Goal: Task Accomplishment & Management: Manage account settings

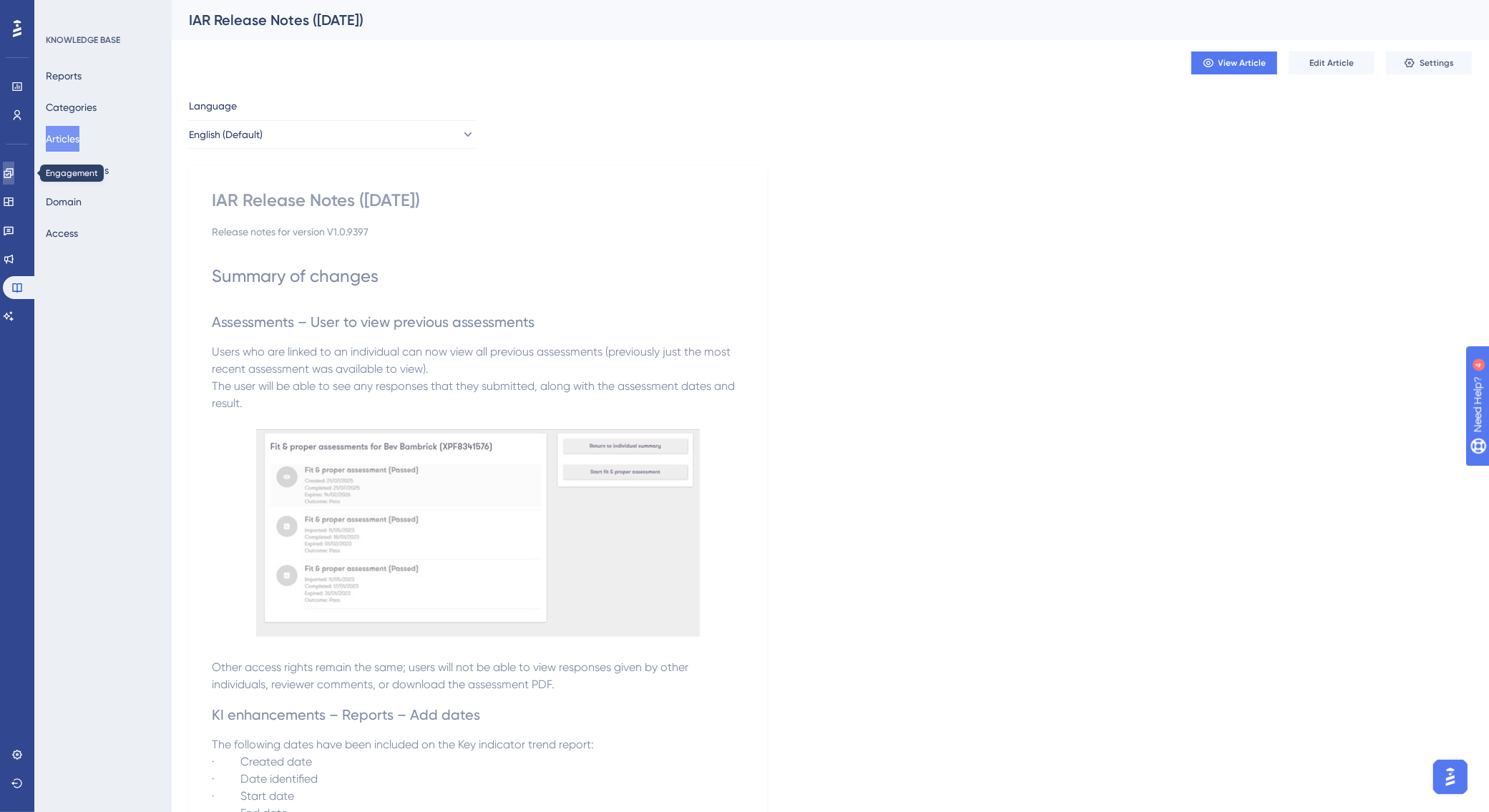
click at [11, 168] on icon at bounding box center [8, 173] width 11 height 11
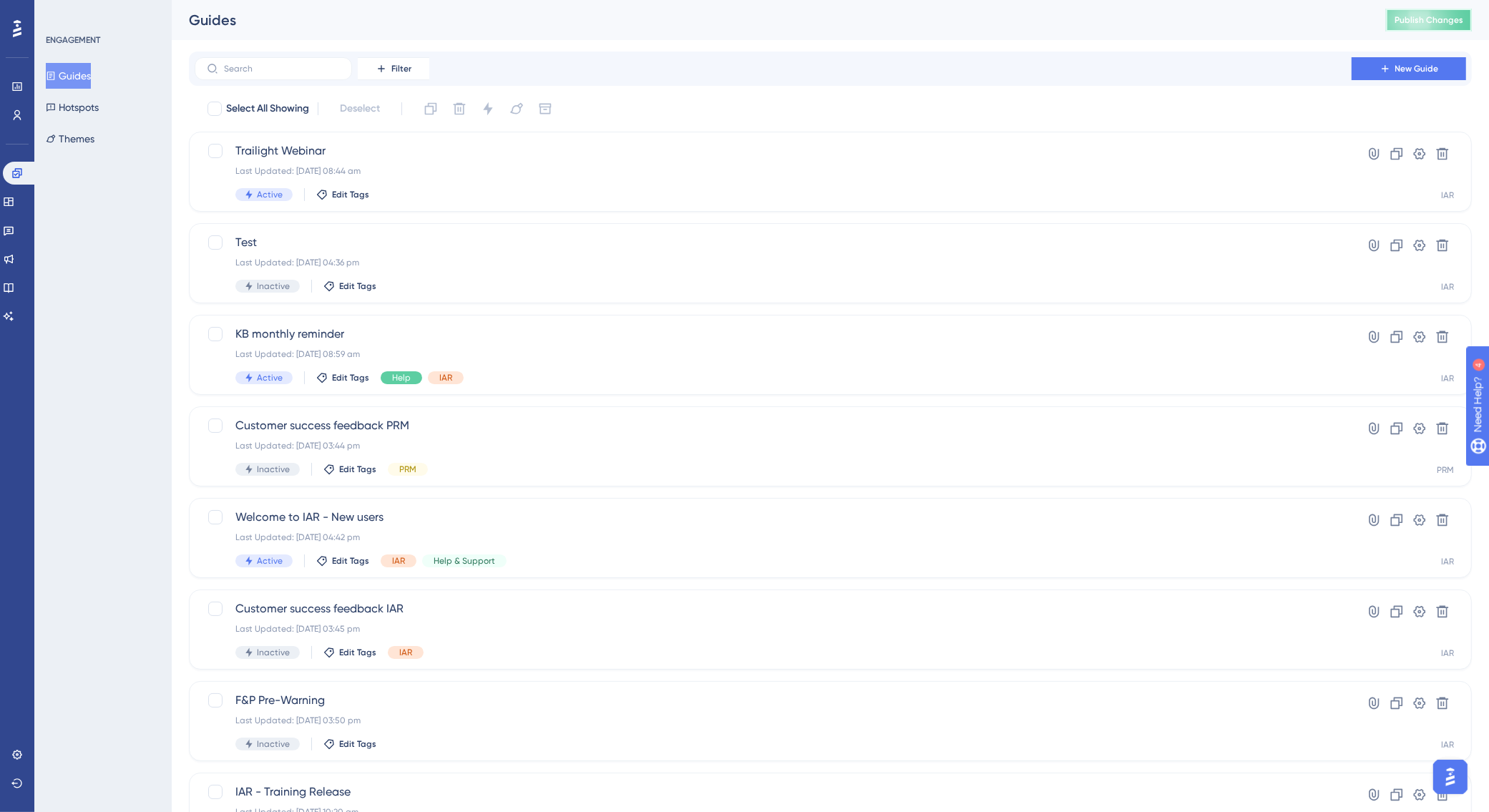
click at [1429, 18] on span "Publish Changes" at bounding box center [1429, 19] width 68 height 11
click at [13, 291] on icon at bounding box center [8, 288] width 9 height 9
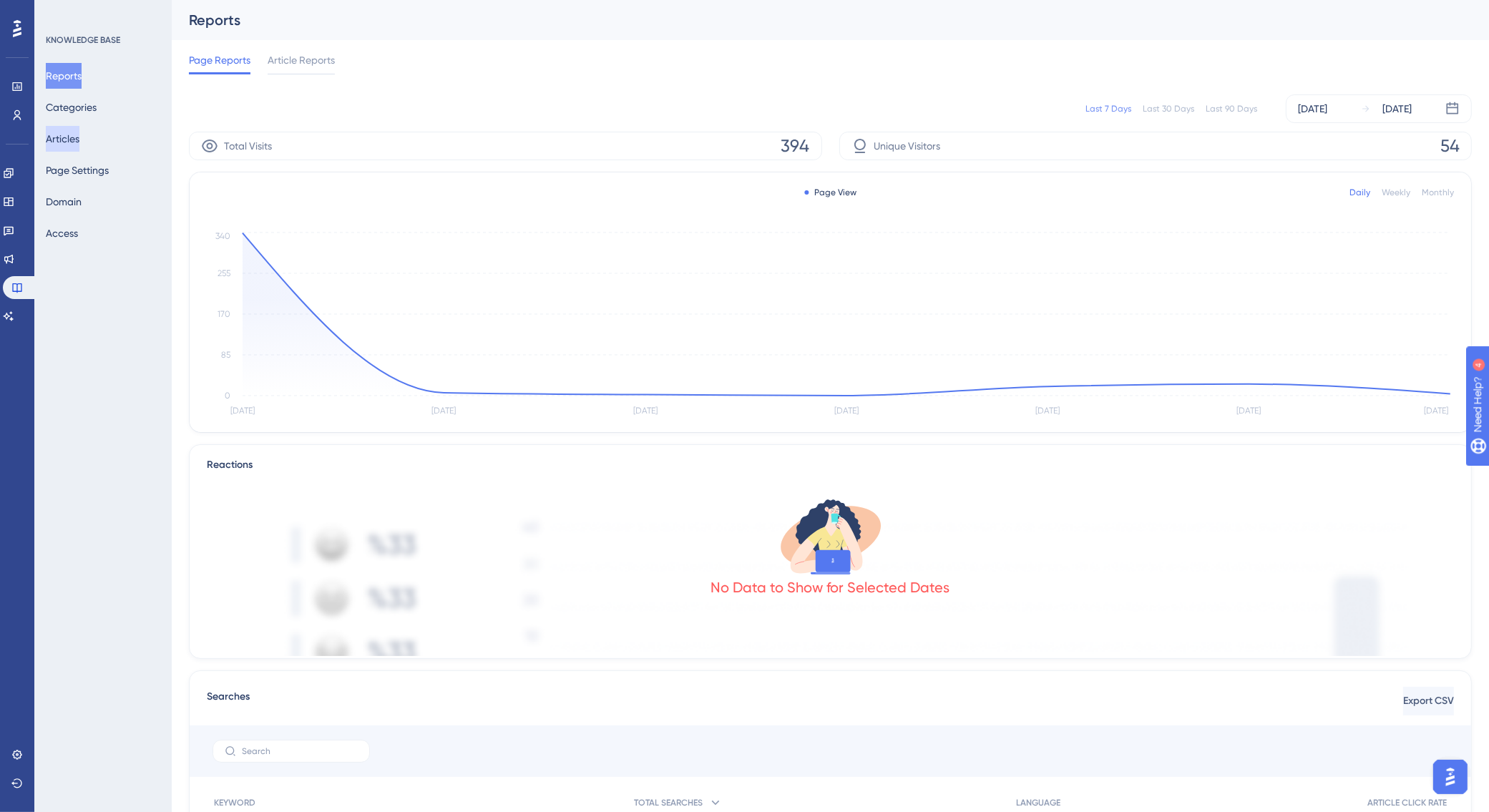
click at [80, 143] on button "Articles" at bounding box center [63, 139] width 33 height 26
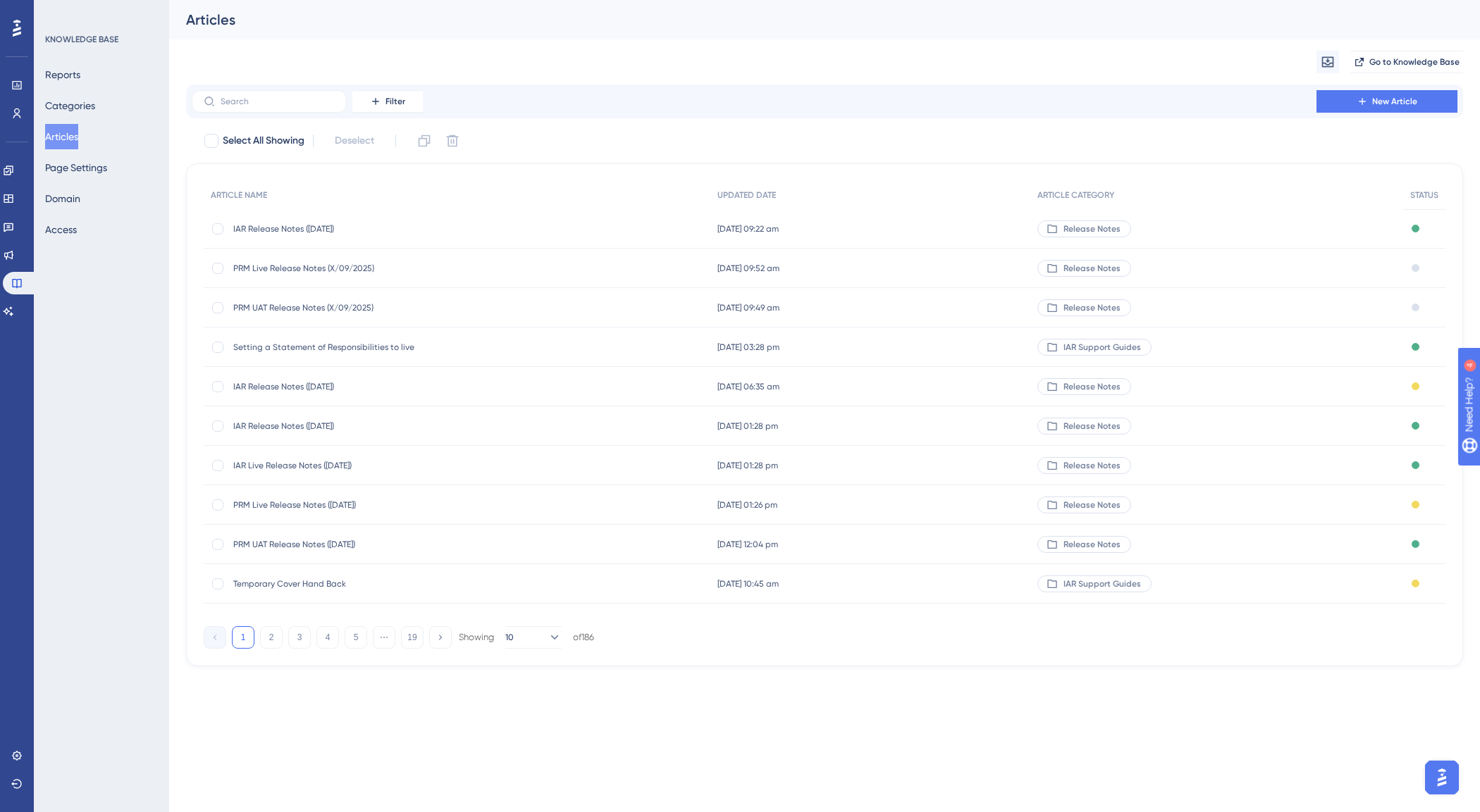
click at [322, 226] on span "IAR Release Notes ([DATE])" at bounding box center [346, 228] width 226 height 11
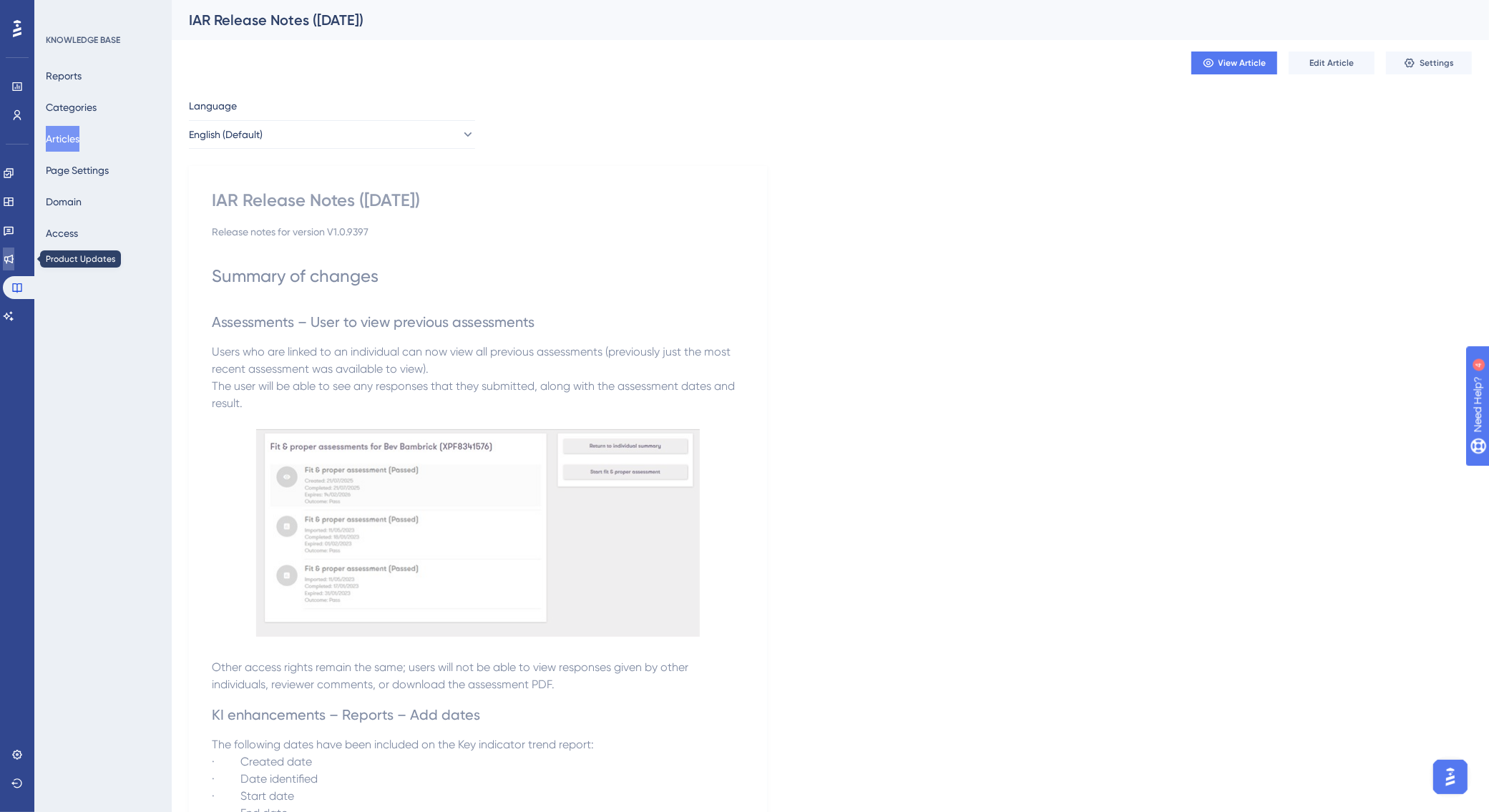
click at [14, 253] on icon at bounding box center [8, 259] width 11 height 11
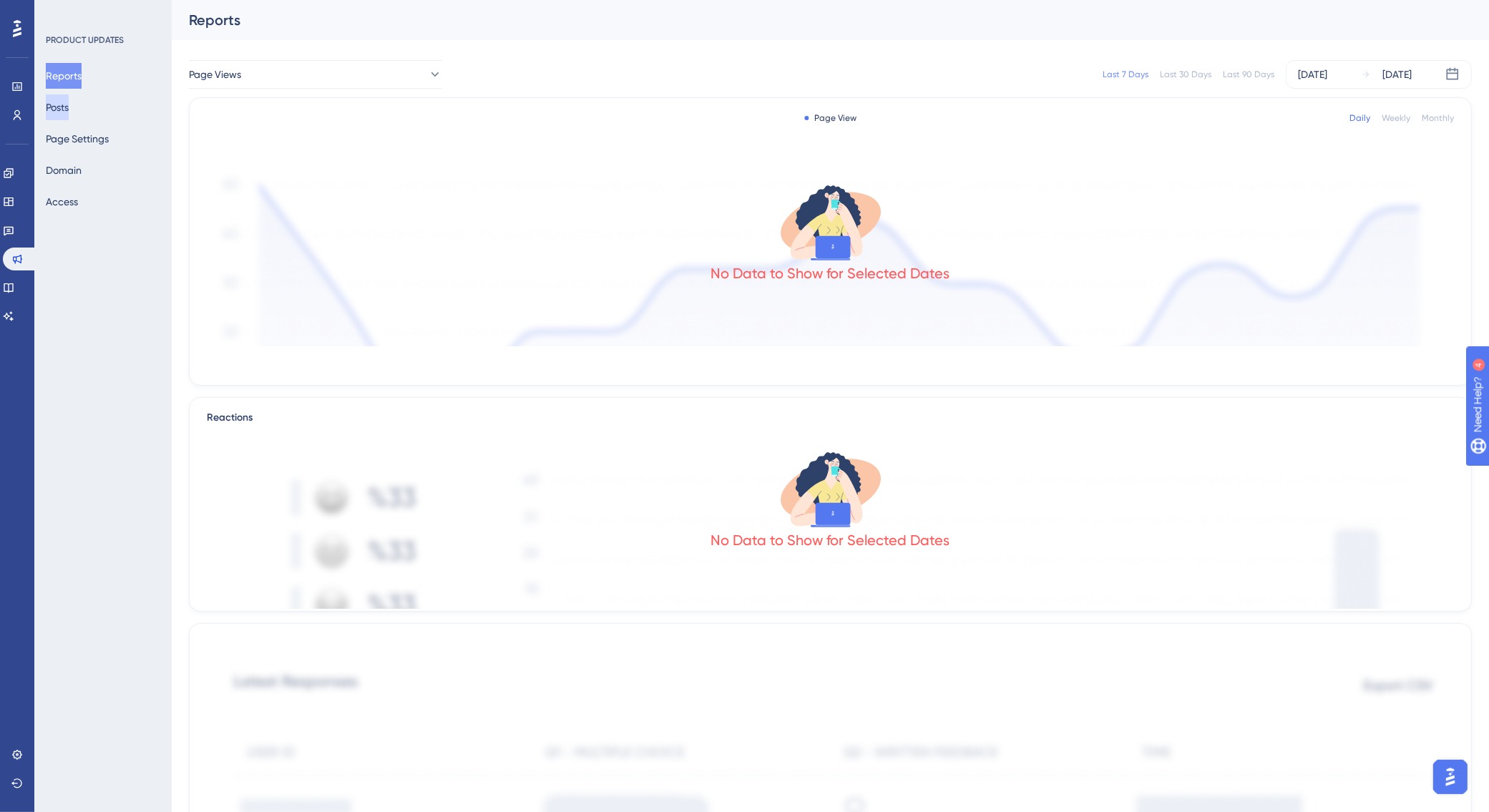
click at [68, 109] on button "Posts" at bounding box center [57, 107] width 23 height 26
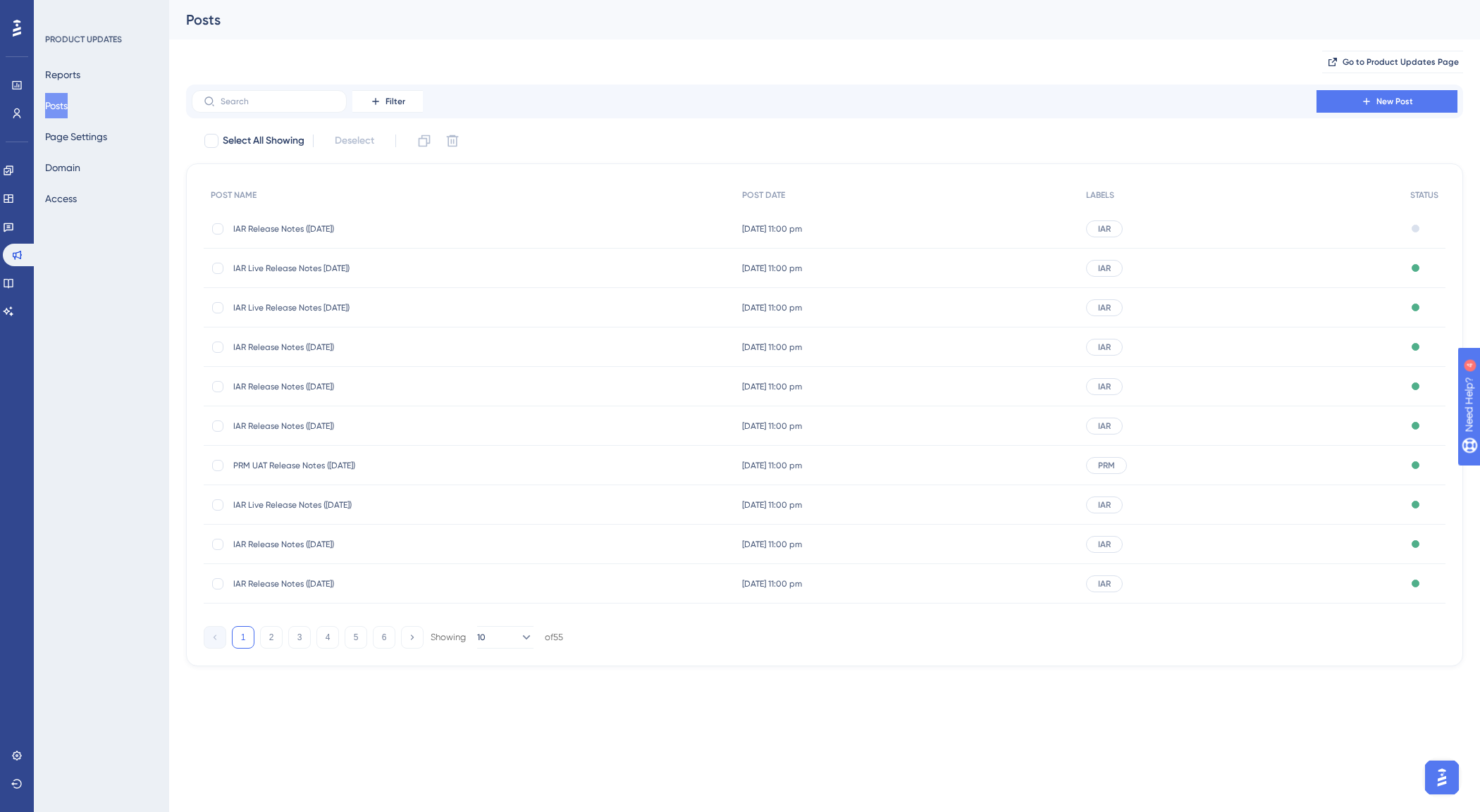
click at [270, 229] on span "IAR Release Notes ([DATE])" at bounding box center [346, 228] width 226 height 11
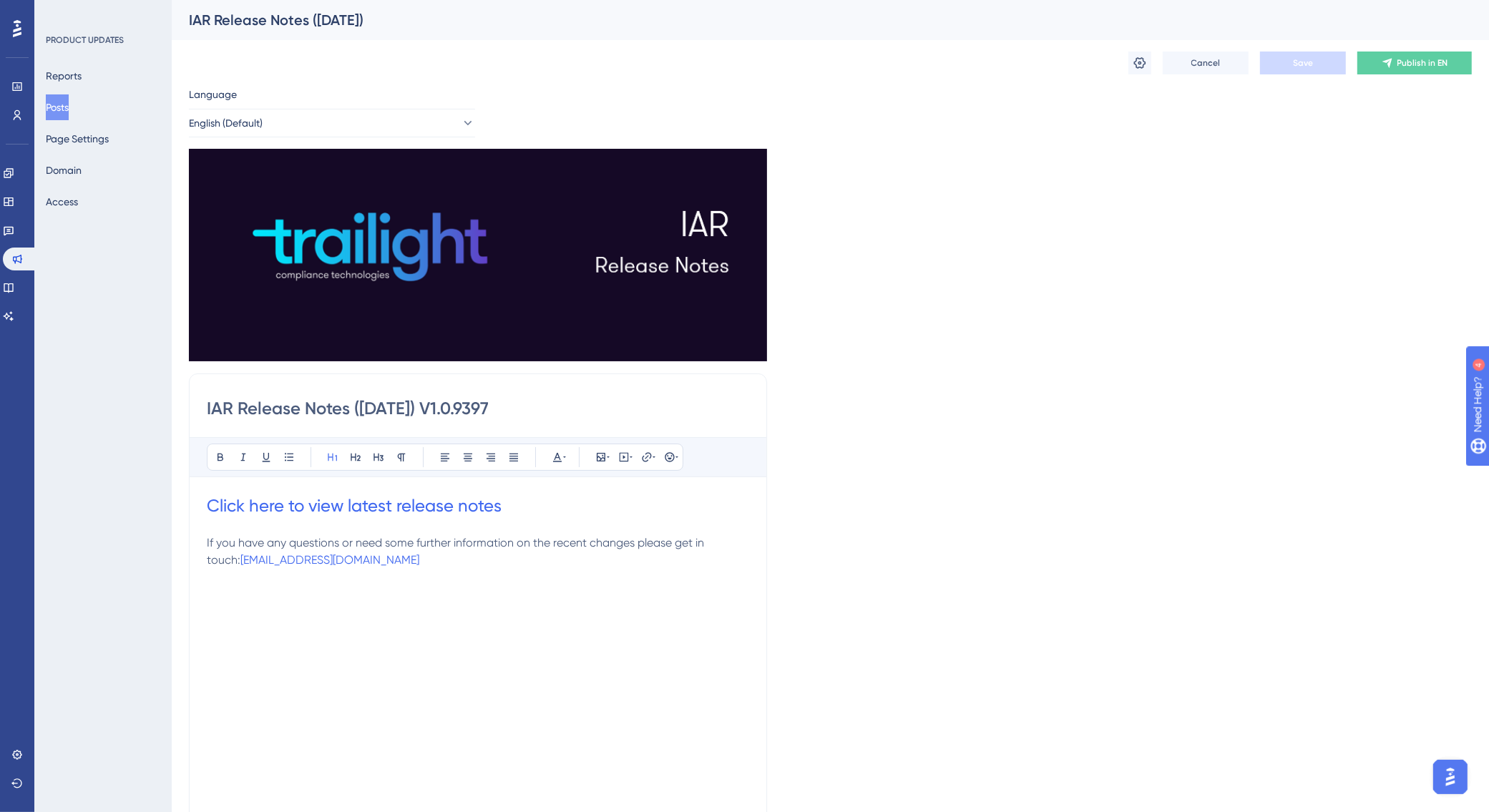
click at [542, 502] on h1 "Click here to view latest release notes" at bounding box center [478, 506] width 542 height 23
click at [1425, 67] on span "Publish in EN" at bounding box center [1422, 63] width 51 height 11
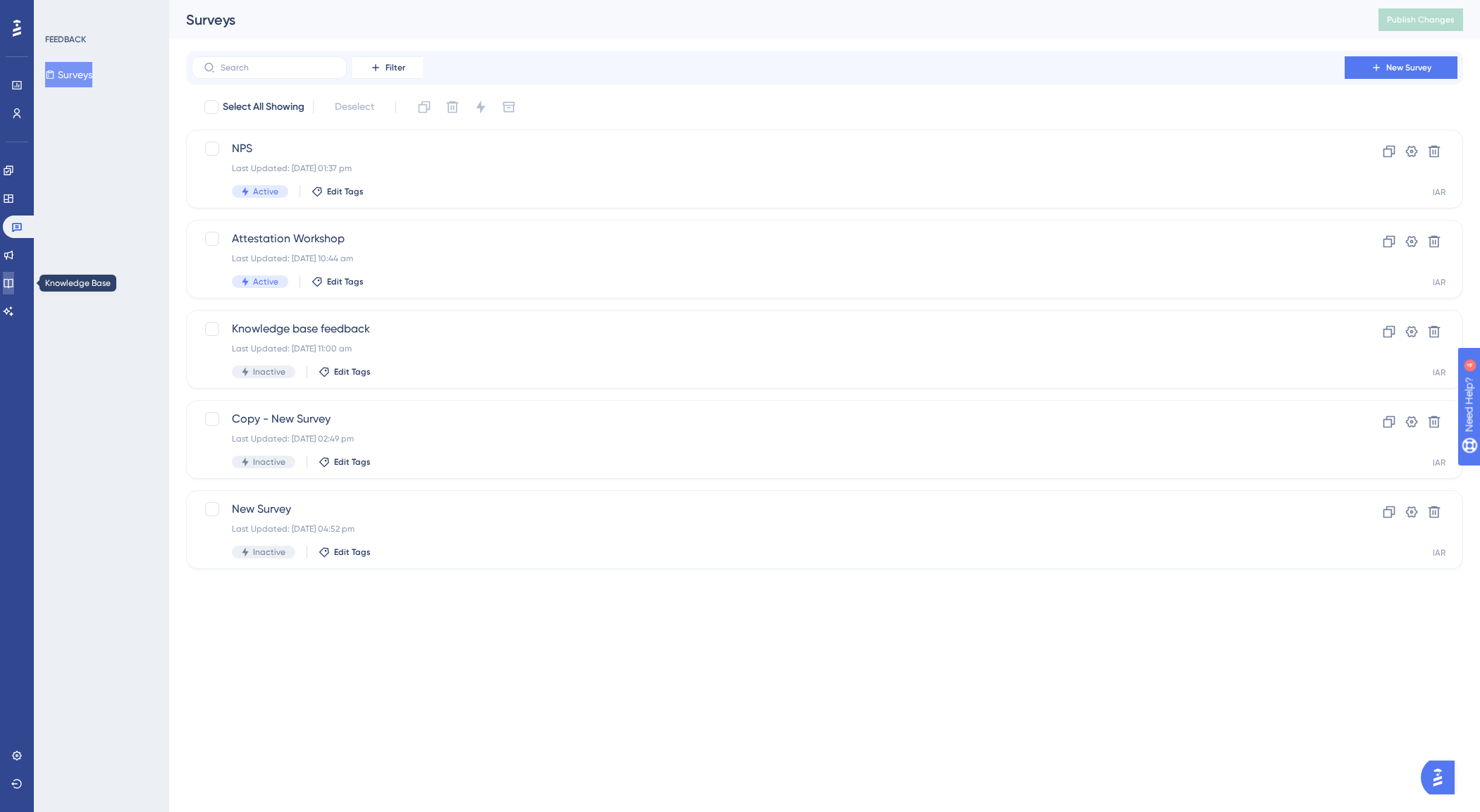
click at [14, 284] on link at bounding box center [8, 283] width 11 height 23
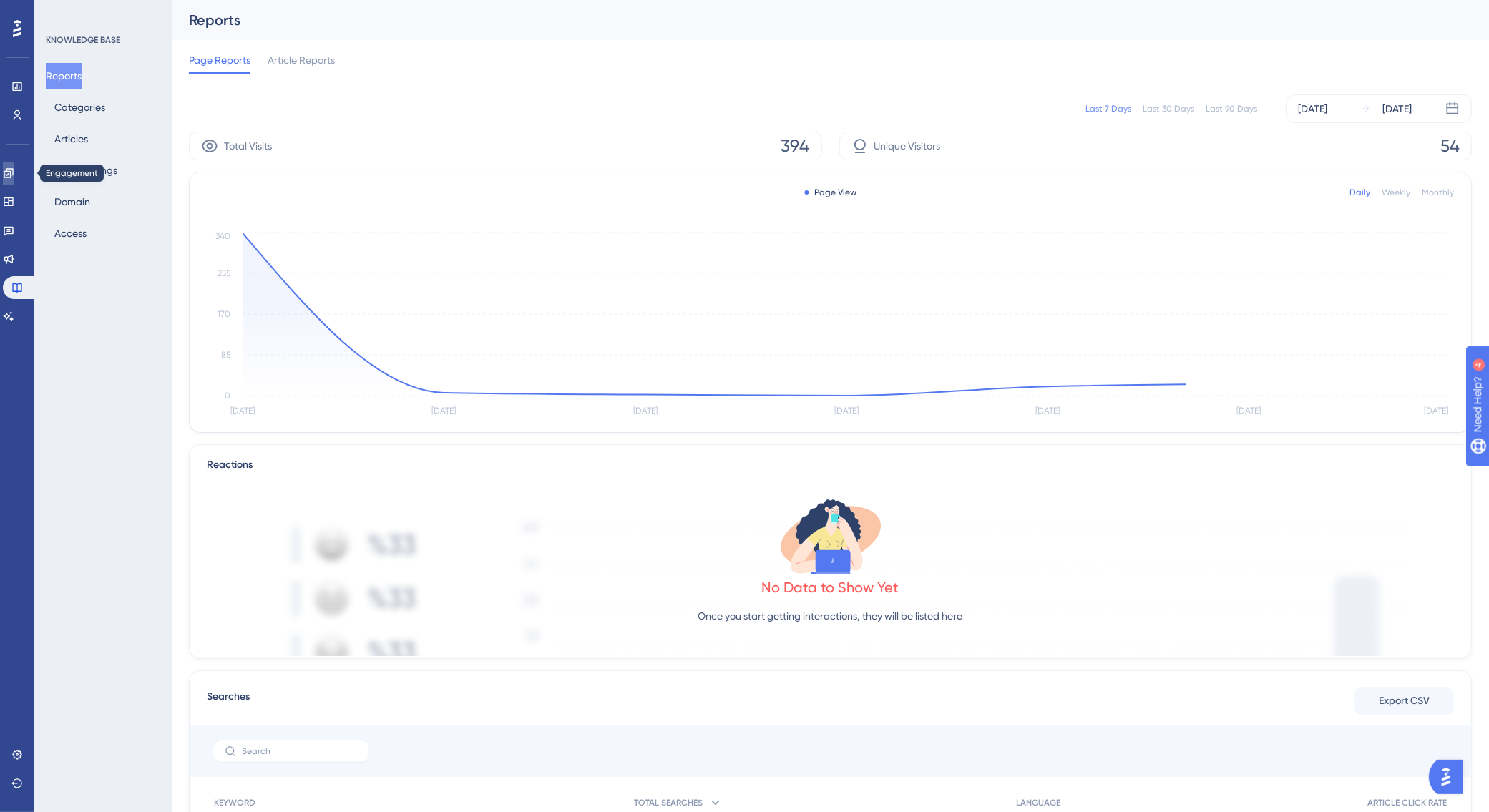
click at [13, 176] on icon at bounding box center [8, 173] width 11 height 11
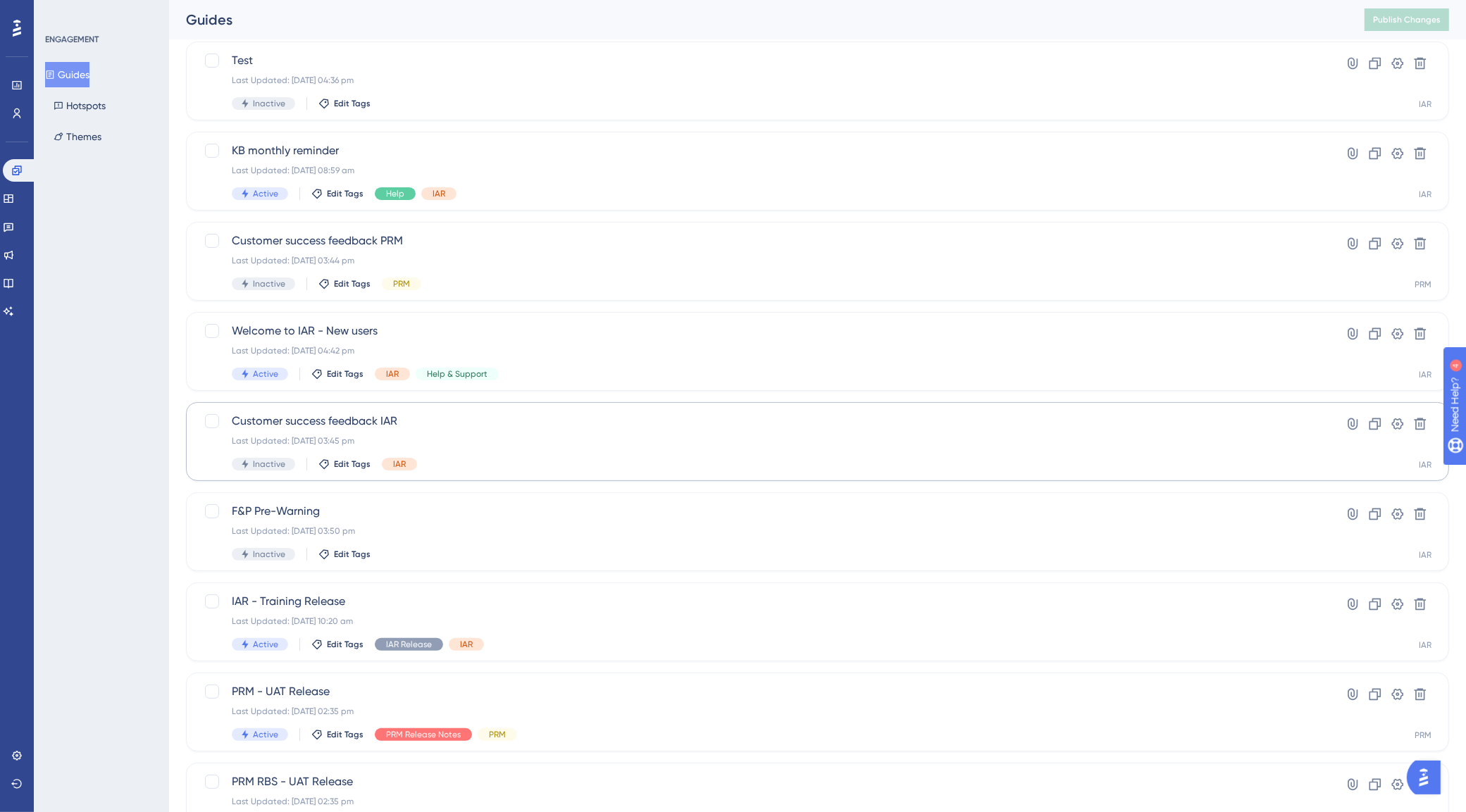
scroll to position [279, 0]
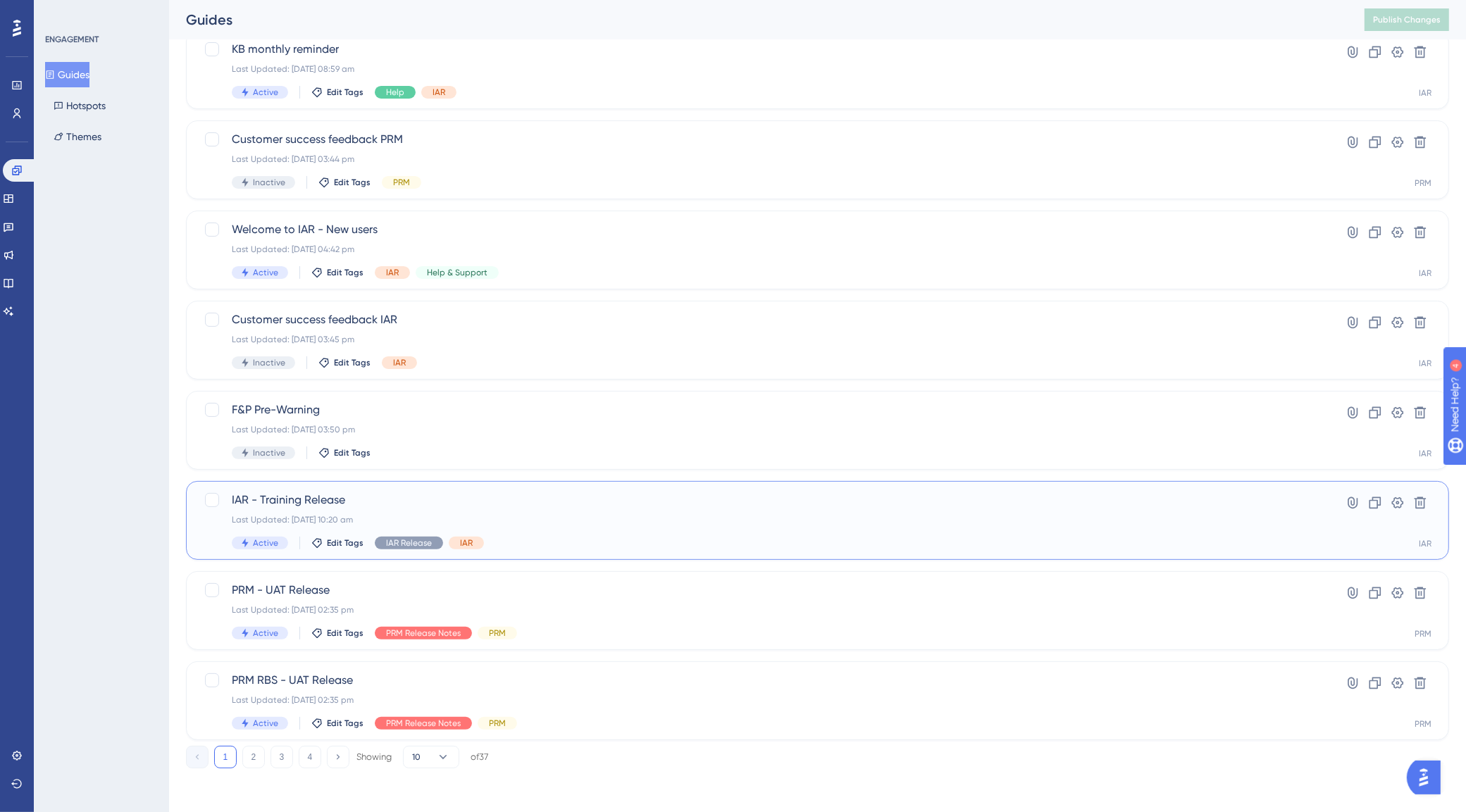
click at [391, 505] on span "IAR - Training Release" at bounding box center [761, 500] width 1059 height 17
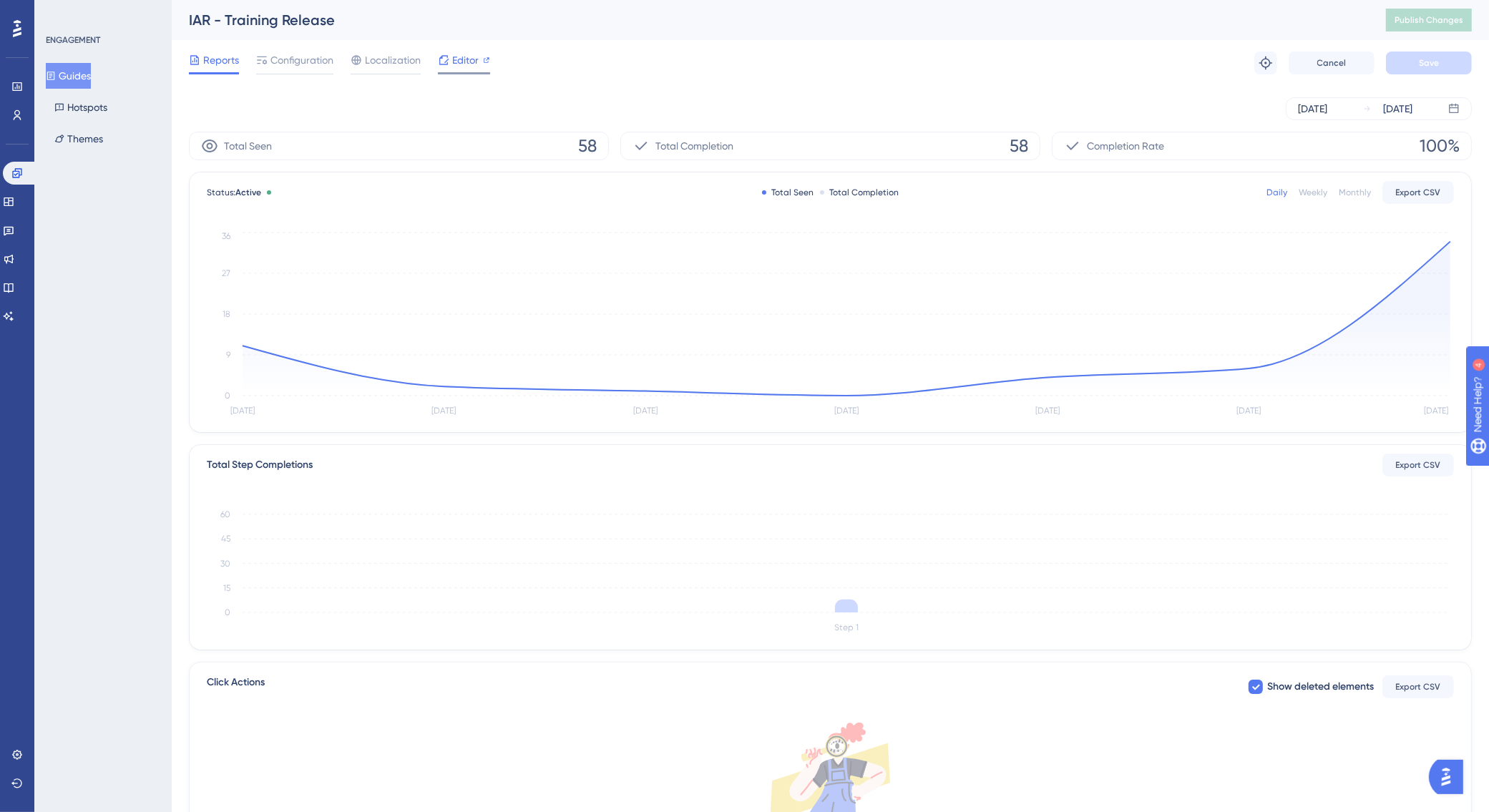
click at [473, 61] on span "Editor" at bounding box center [465, 60] width 27 height 18
click at [1443, 20] on span "Publish Changes" at bounding box center [1429, 19] width 68 height 11
click at [1451, 21] on span "Publish Changes" at bounding box center [1429, 19] width 68 height 11
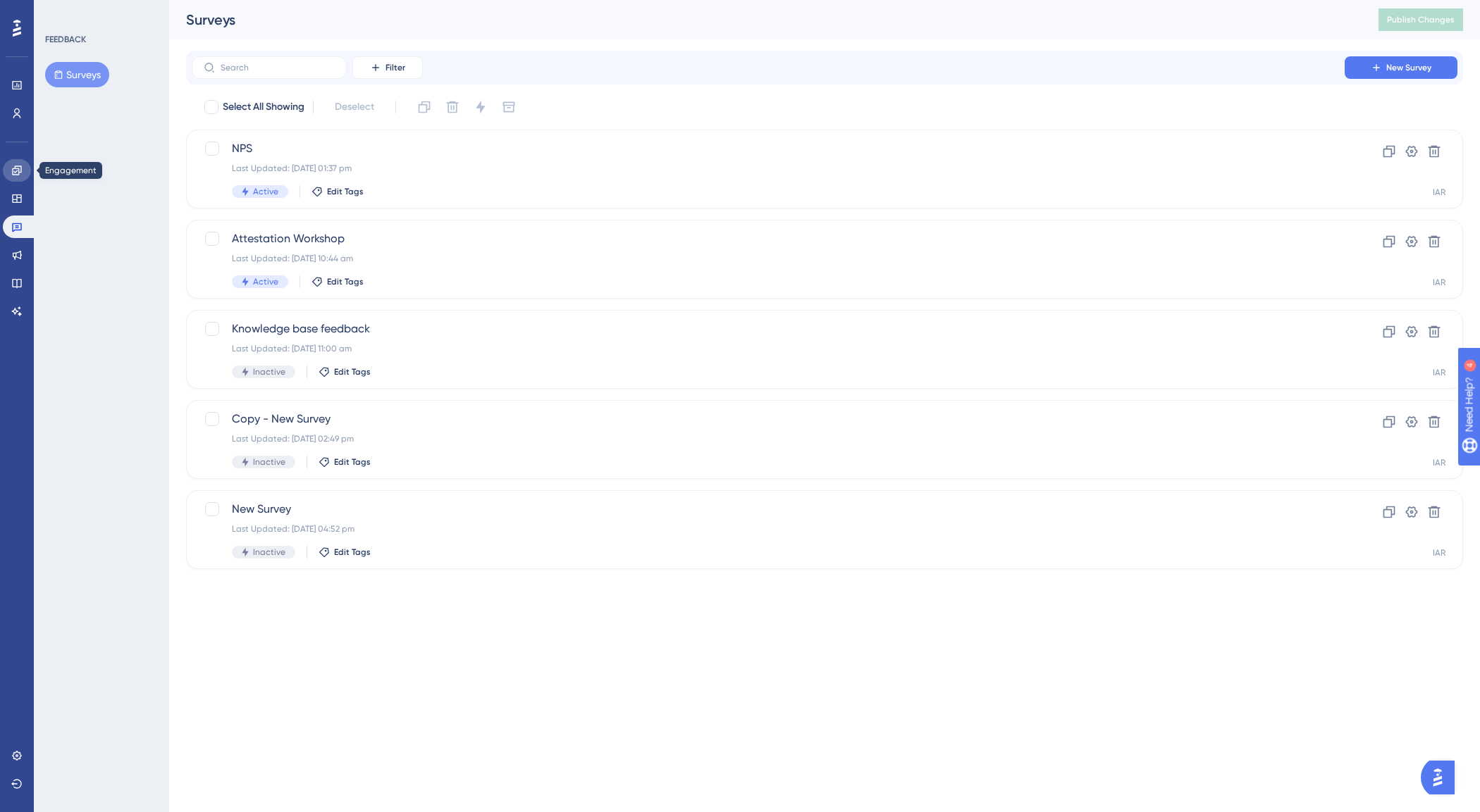
click at [24, 164] on link at bounding box center [16, 170] width 28 height 23
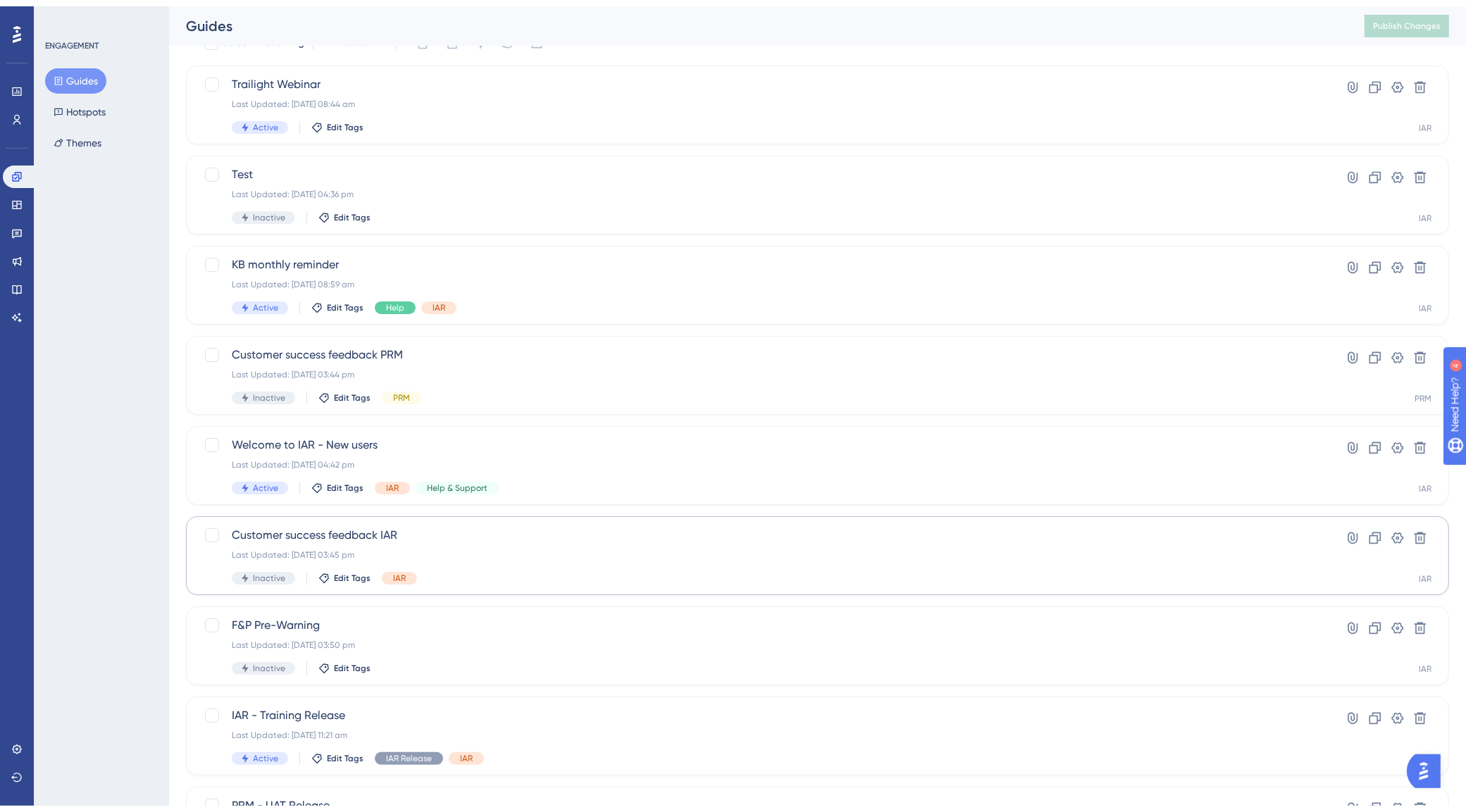
scroll to position [279, 0]
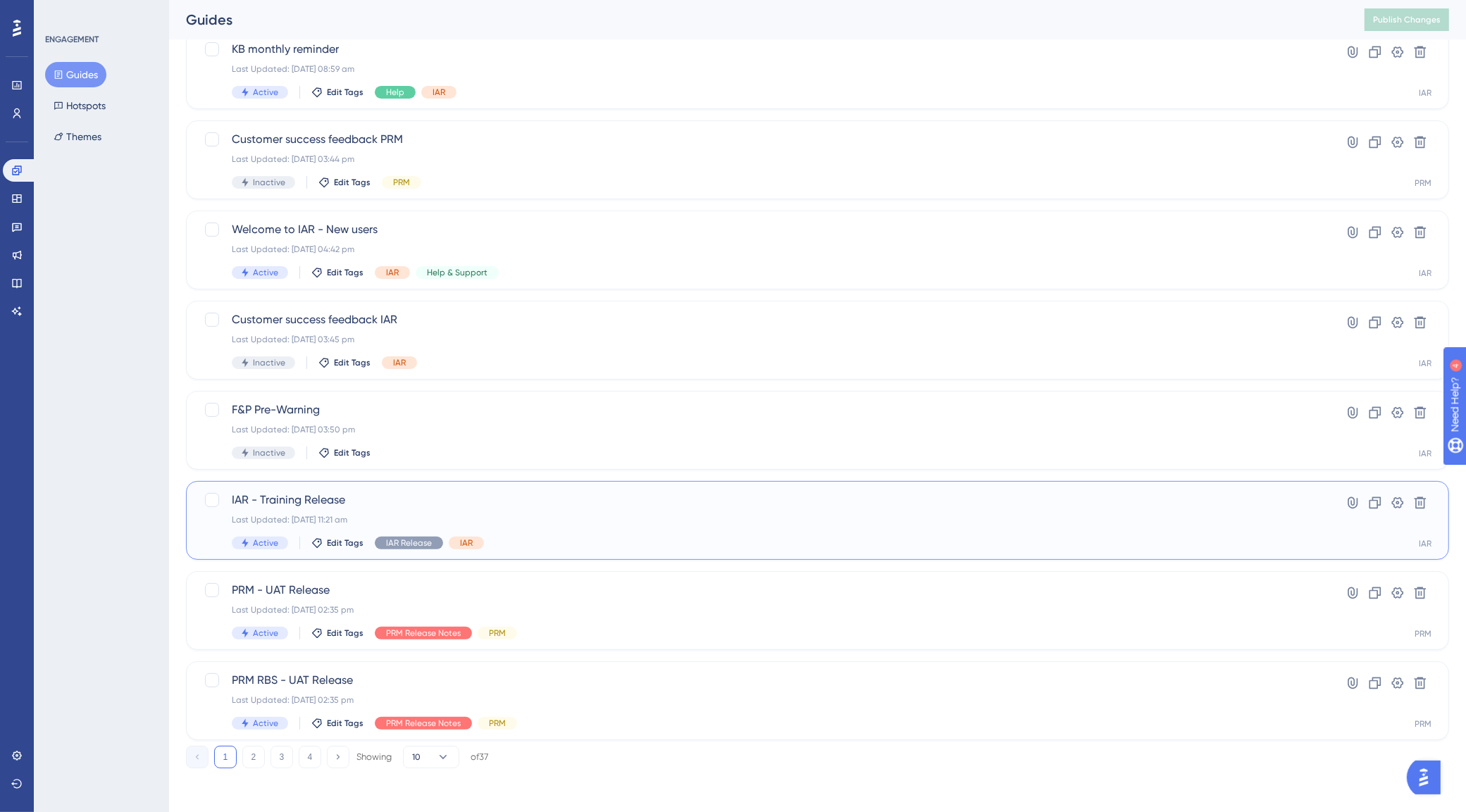
click at [397, 512] on div "IAR - Training Release Last Updated: 24 Sept 2025 11:21 am Active Edit Tags IAR…" at bounding box center [761, 520] width 1059 height 57
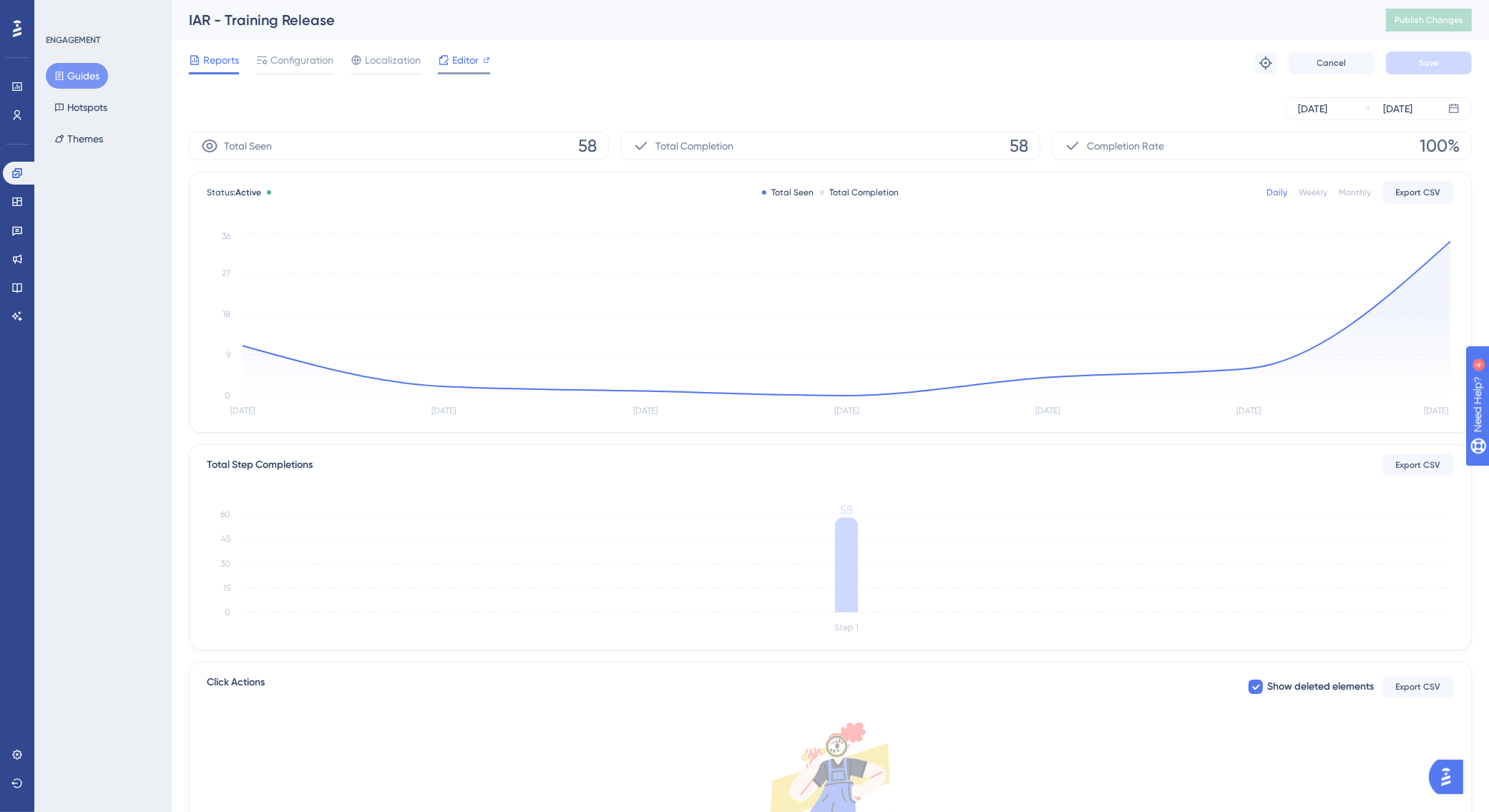
click at [474, 55] on span "Editor" at bounding box center [465, 60] width 27 height 18
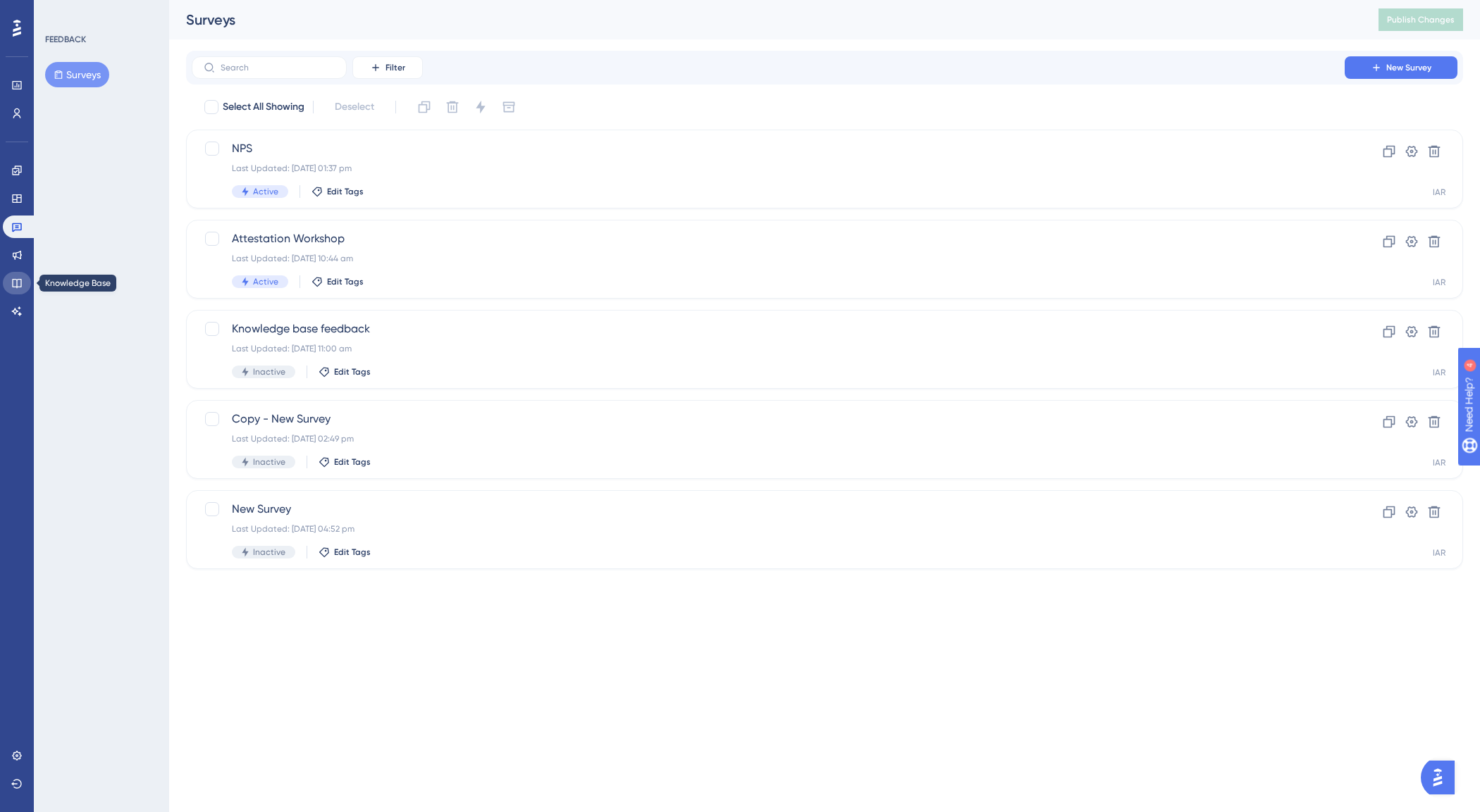
click at [15, 288] on icon at bounding box center [16, 283] width 11 height 11
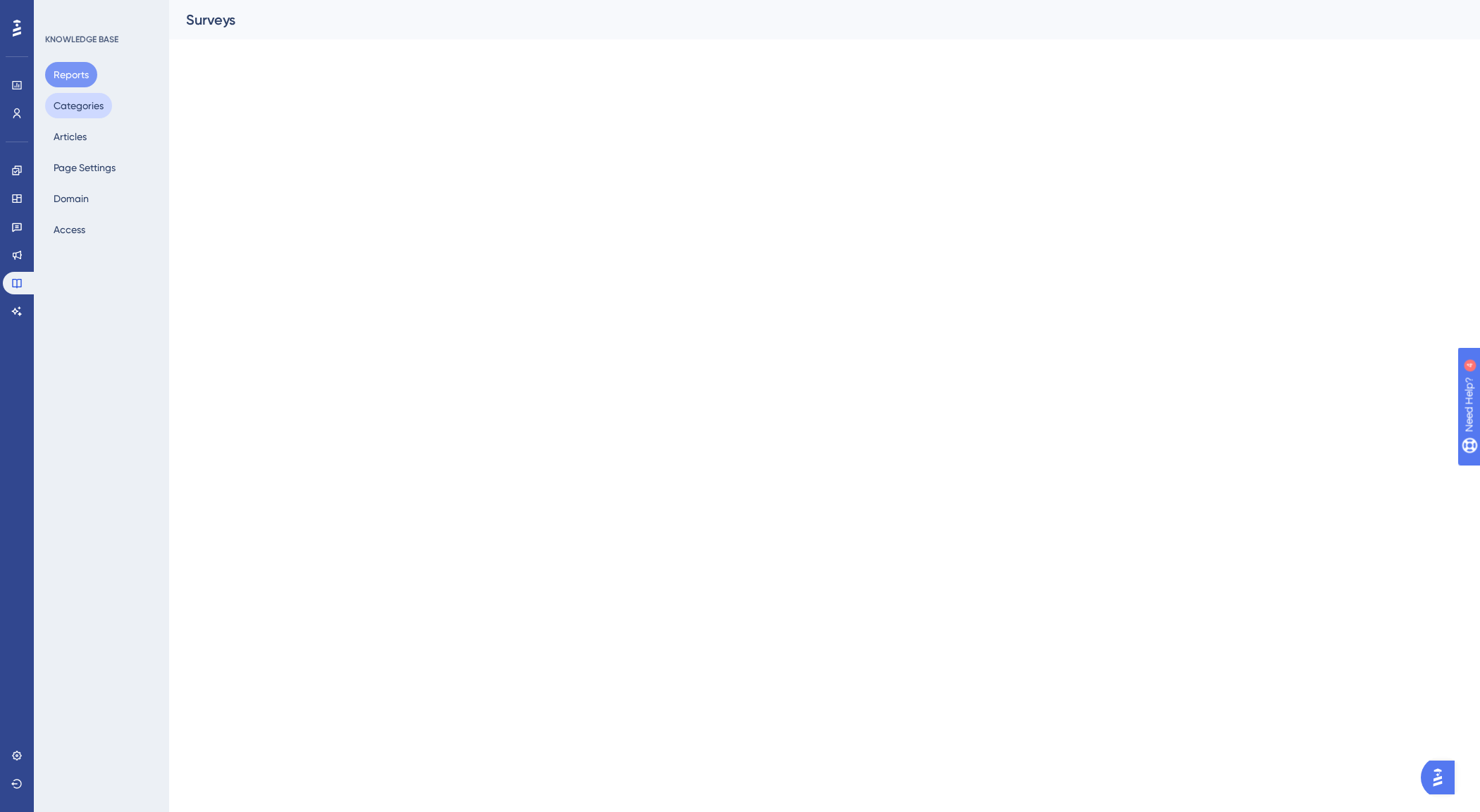
drag, startPoint x: 97, startPoint y: 106, endPoint x: 300, endPoint y: 55, distance: 209.3
click at [97, 106] on button "Categories" at bounding box center [78, 106] width 66 height 25
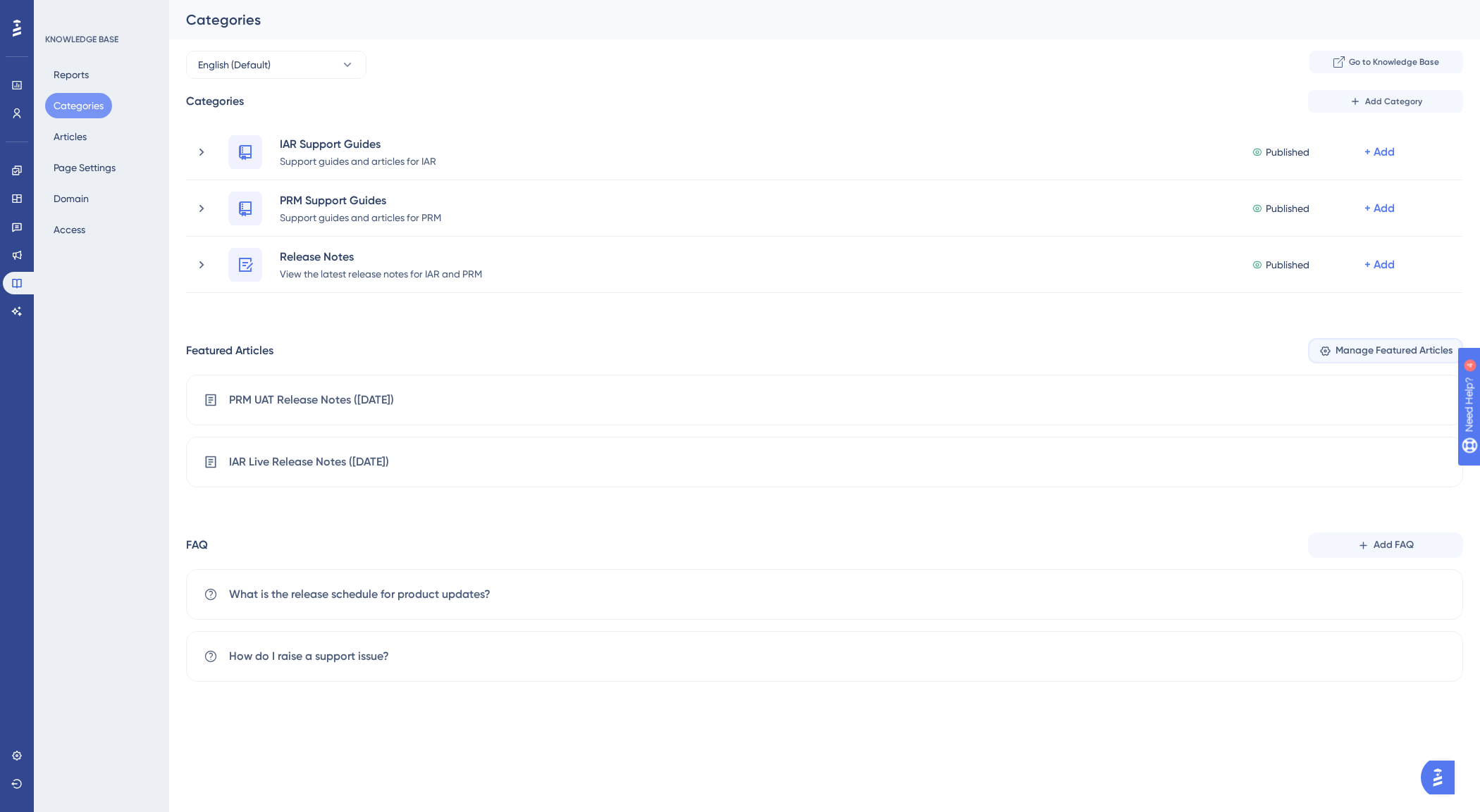
click at [1380, 350] on span "Manage Featured Articles" at bounding box center [1393, 350] width 117 height 17
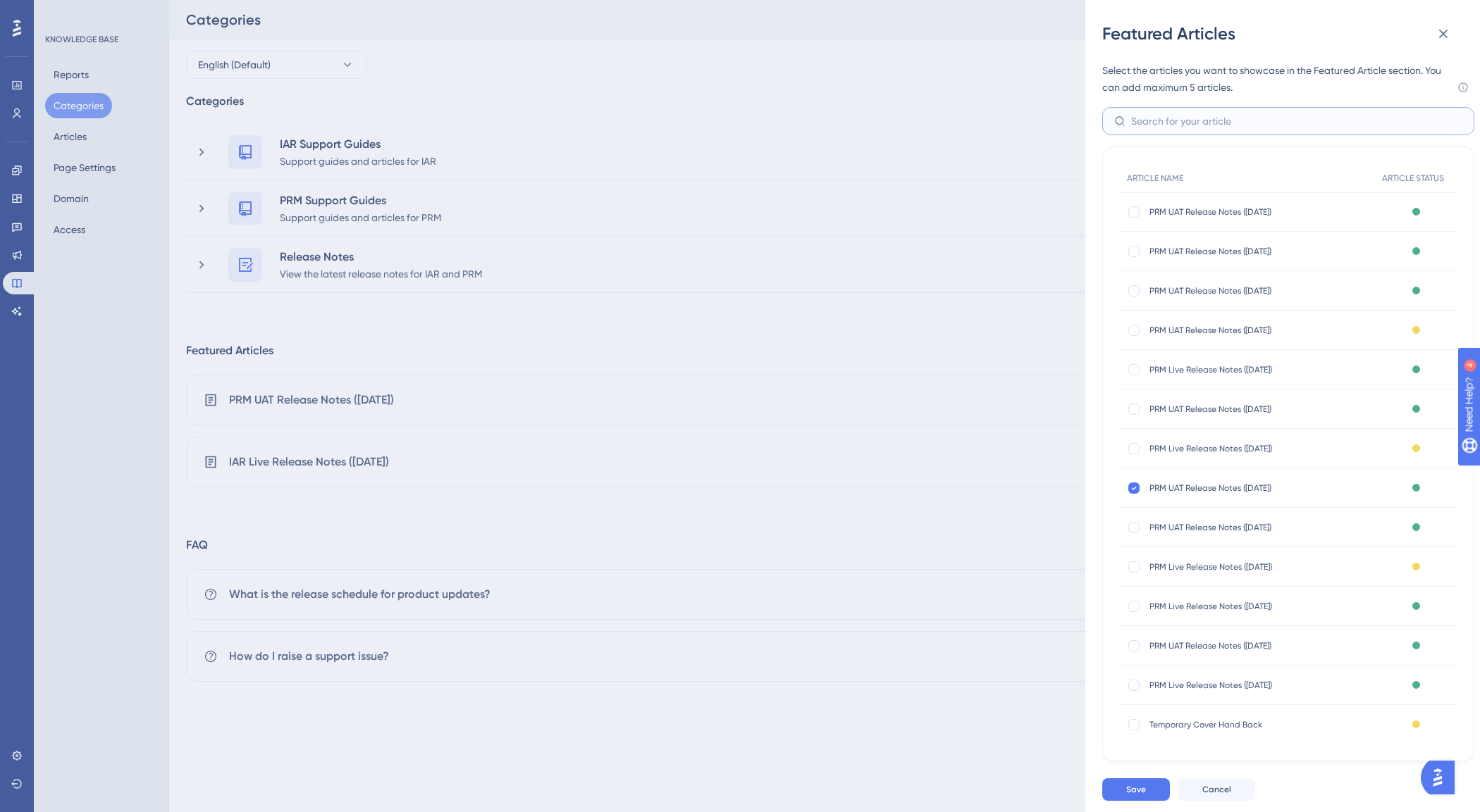
click at [1134, 125] on input "text" at bounding box center [1297, 121] width 332 height 15
type input "iar"
click at [1129, 297] on div at bounding box center [1133, 290] width 14 height 14
checkbox input "false"
click at [1135, 331] on div at bounding box center [1133, 330] width 11 height 11
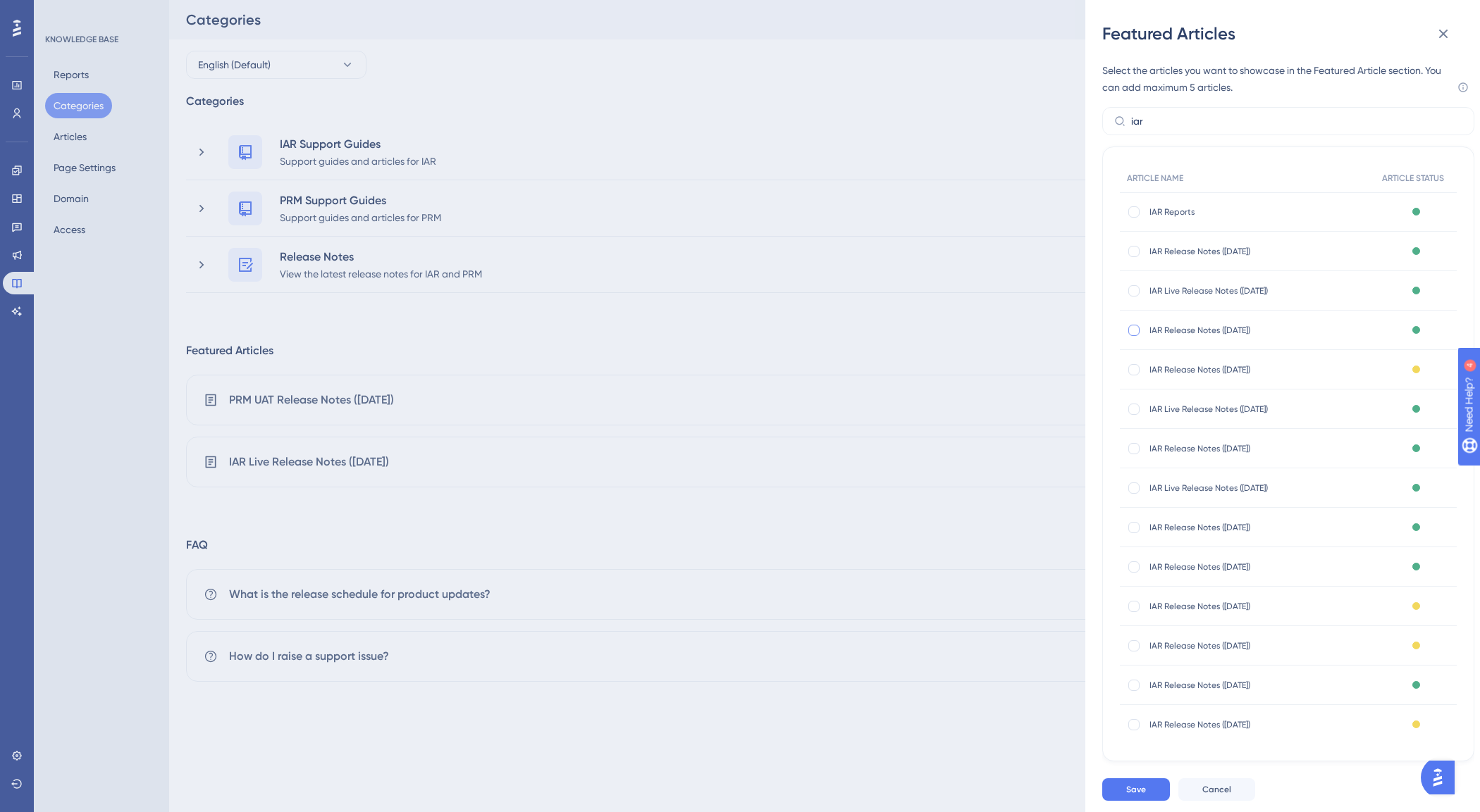
checkbox input "true"
click at [1126, 795] on span "Save" at bounding box center [1136, 789] width 20 height 11
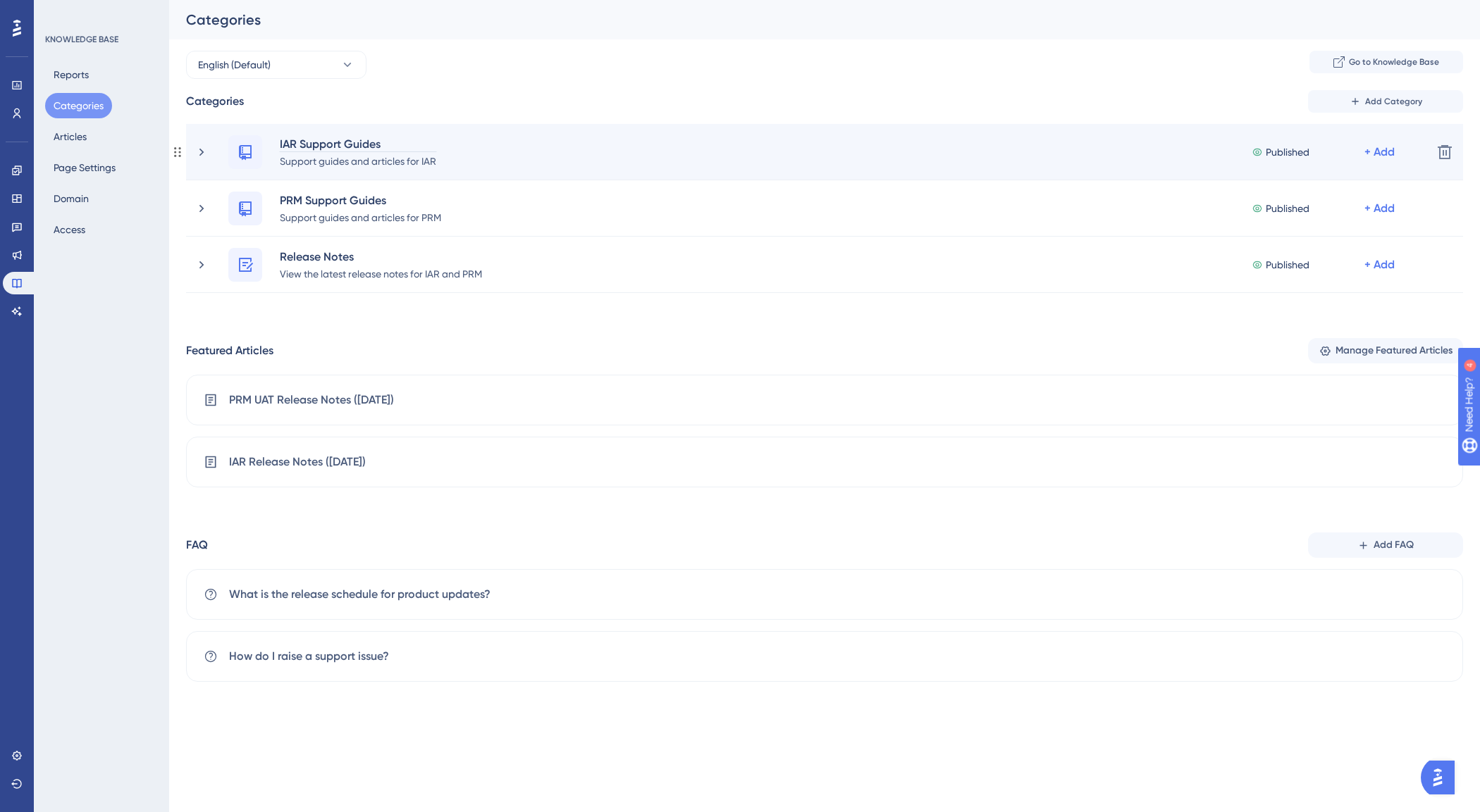
click at [378, 141] on div "IAR Support Guides" at bounding box center [357, 144] width 158 height 17
click at [317, 162] on div "Support guides and articles for IAR" at bounding box center [357, 160] width 158 height 17
click at [202, 147] on icon at bounding box center [201, 151] width 14 height 14
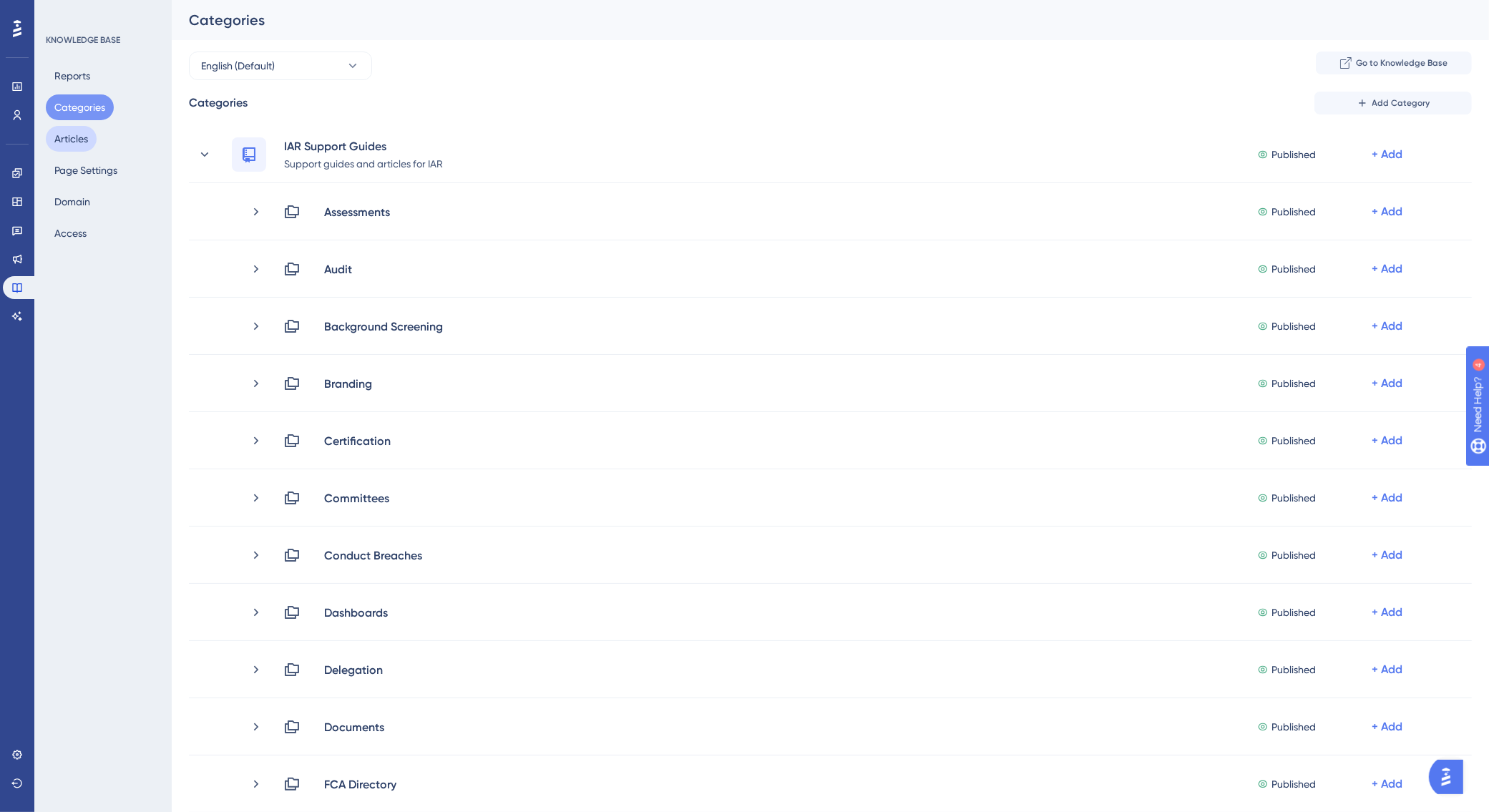
click at [79, 144] on button "Articles" at bounding box center [71, 139] width 51 height 26
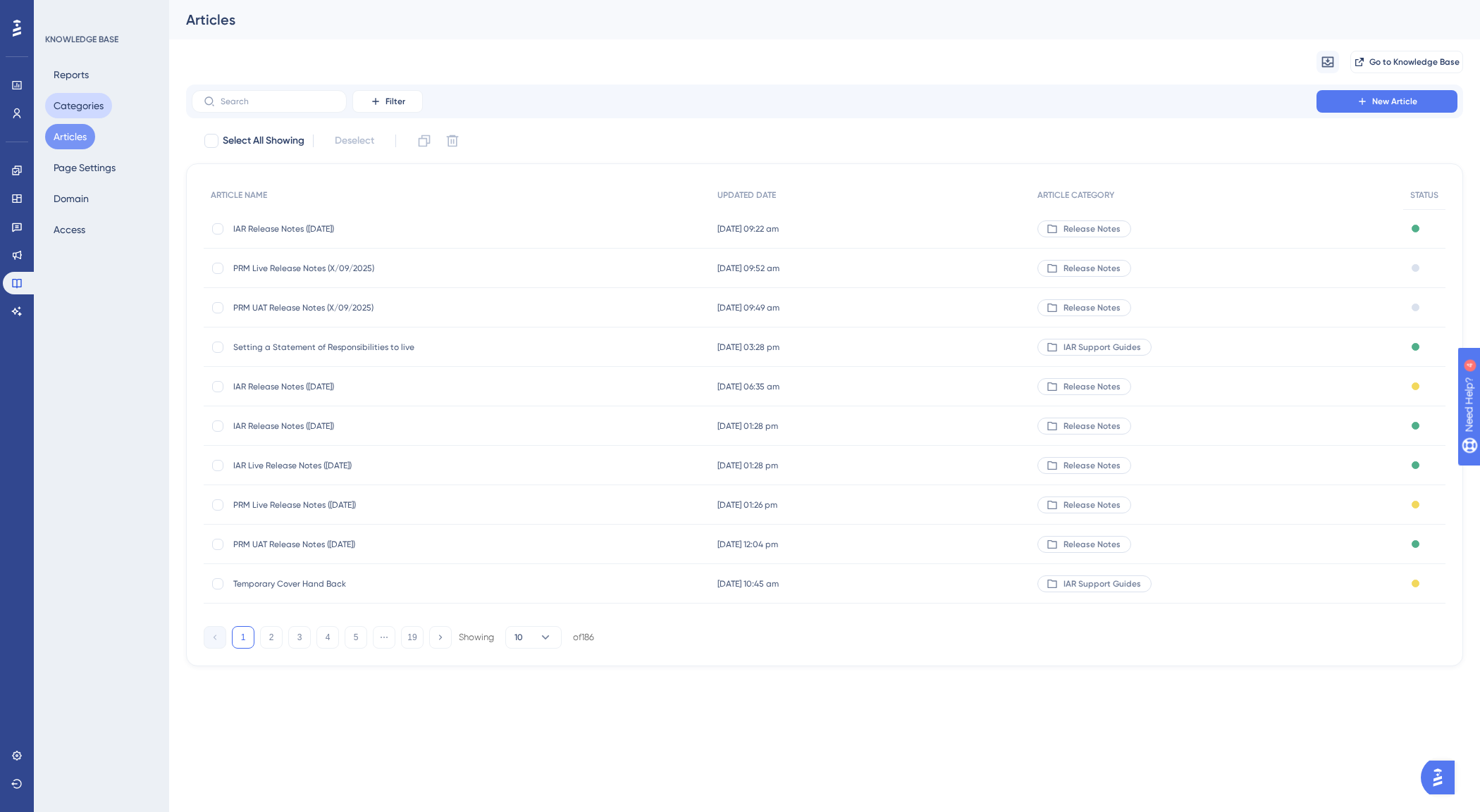
click at [73, 95] on button "Categories" at bounding box center [78, 106] width 66 height 25
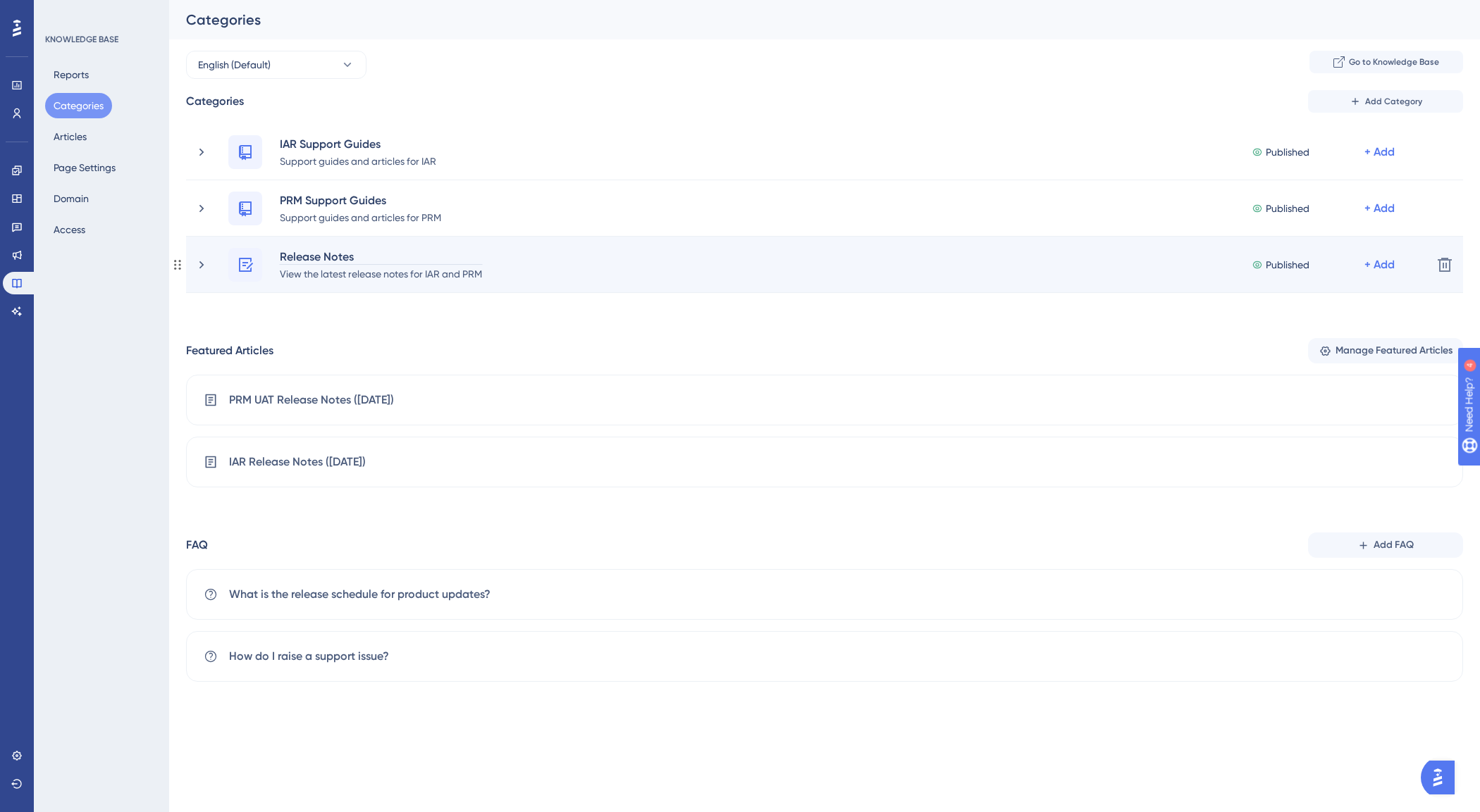
click at [371, 261] on div "Release Notes" at bounding box center [381, 256] width 204 height 17
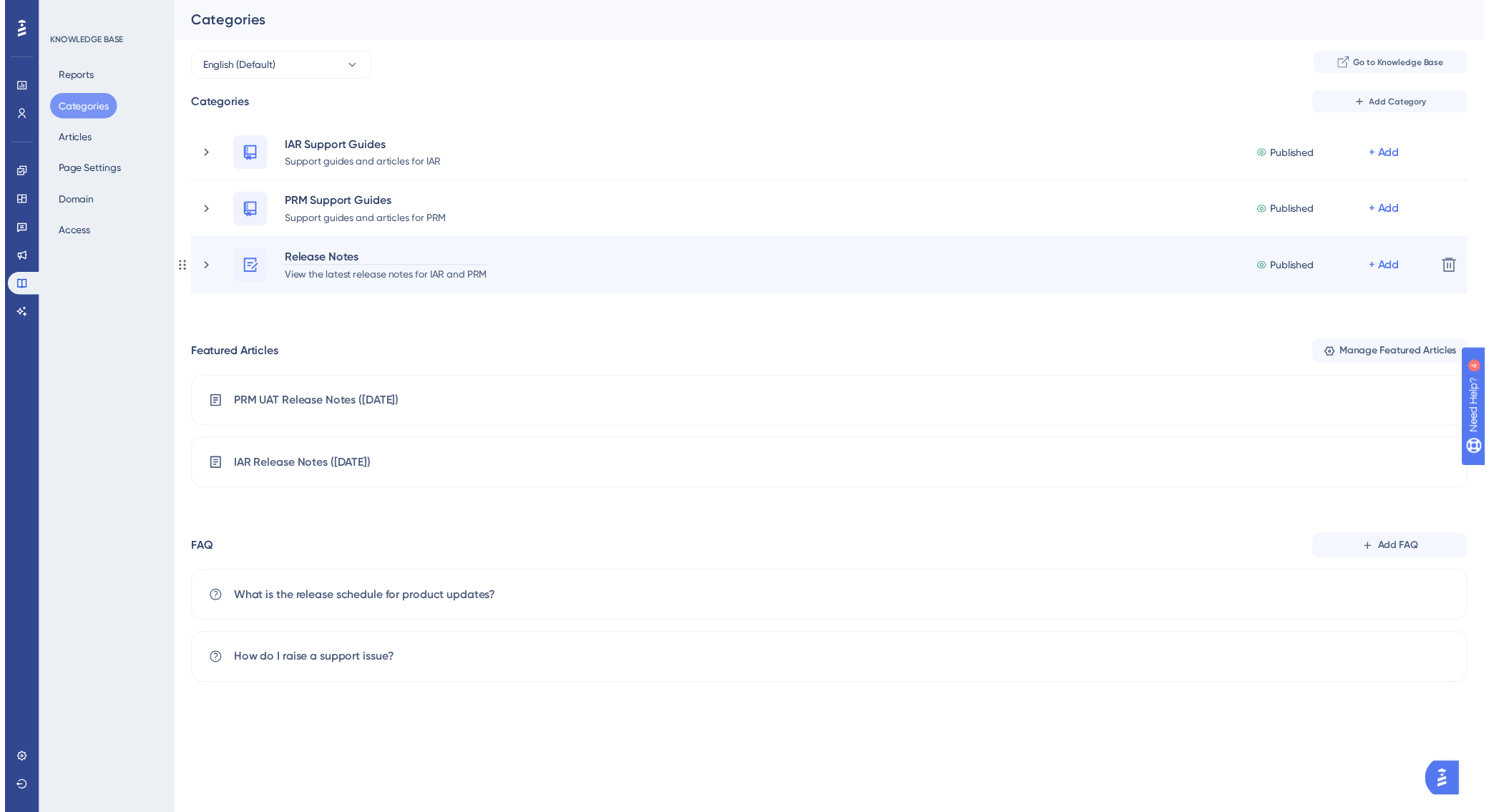
scroll to position [1, 0]
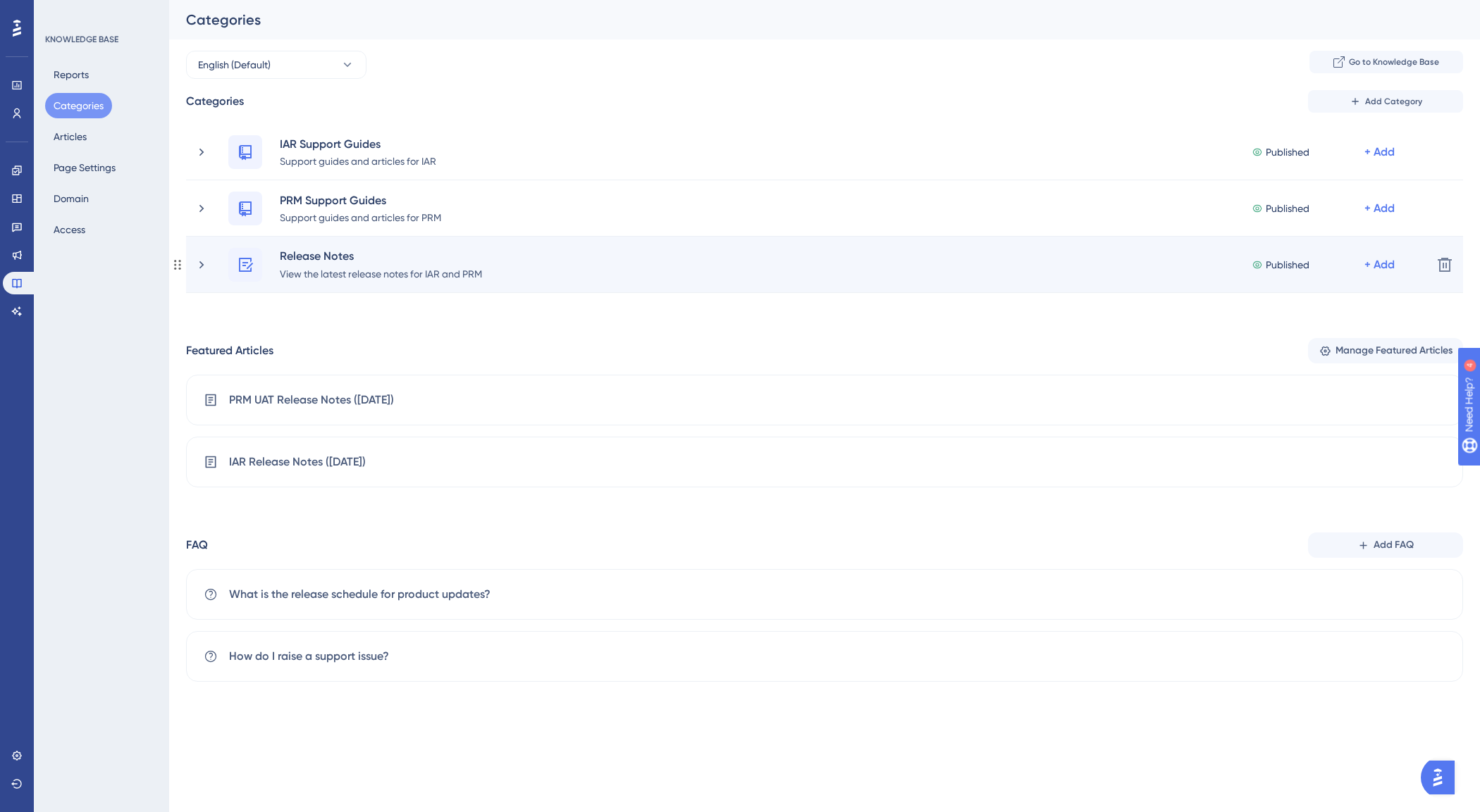
click at [216, 266] on div "Release Notes View the latest release notes for IAR and PRM Published + Add" at bounding box center [808, 264] width 1226 height 34
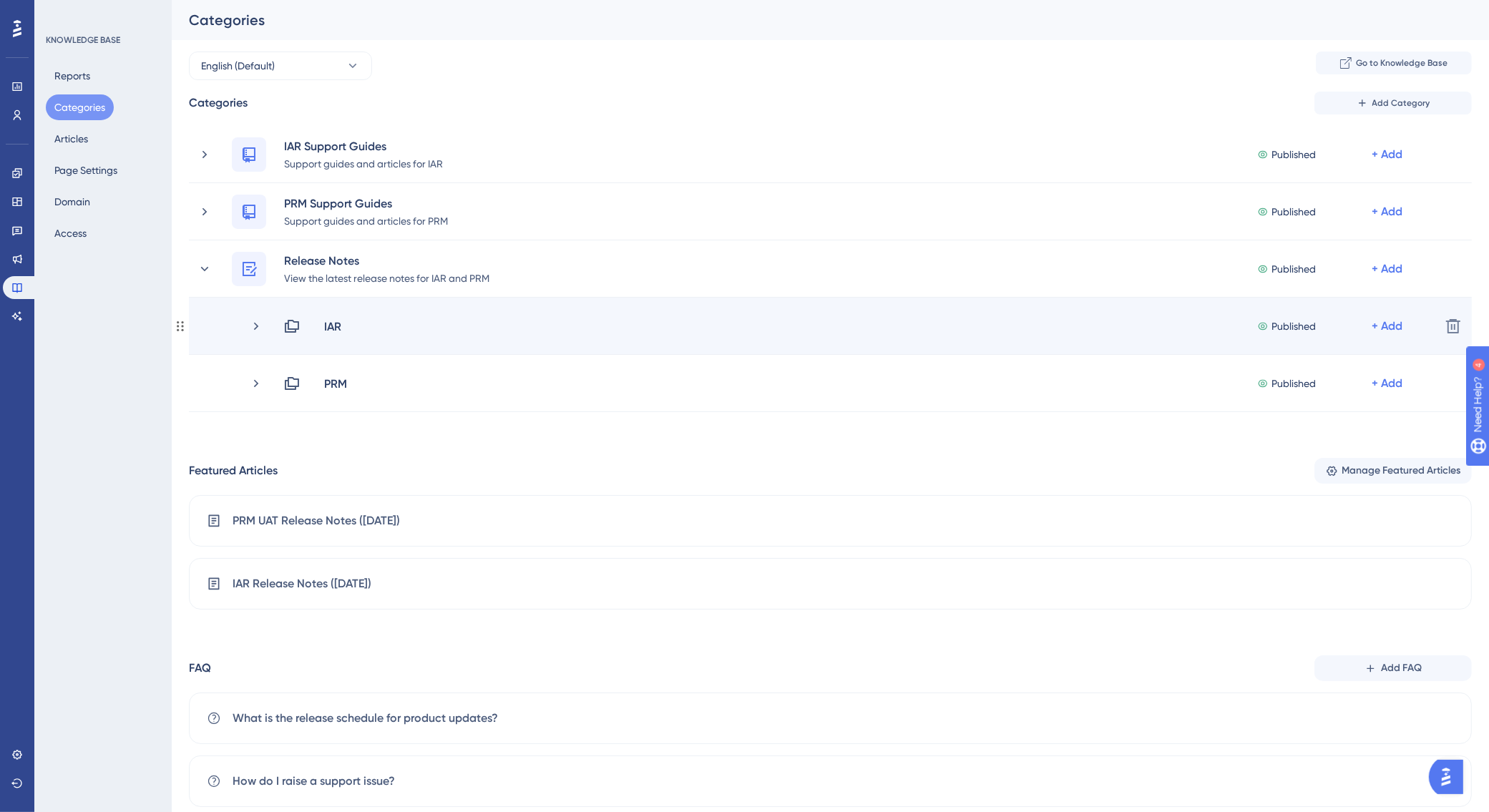
click at [342, 347] on div "IAR Published + Add Delete" at bounding box center [830, 326] width 1283 height 57
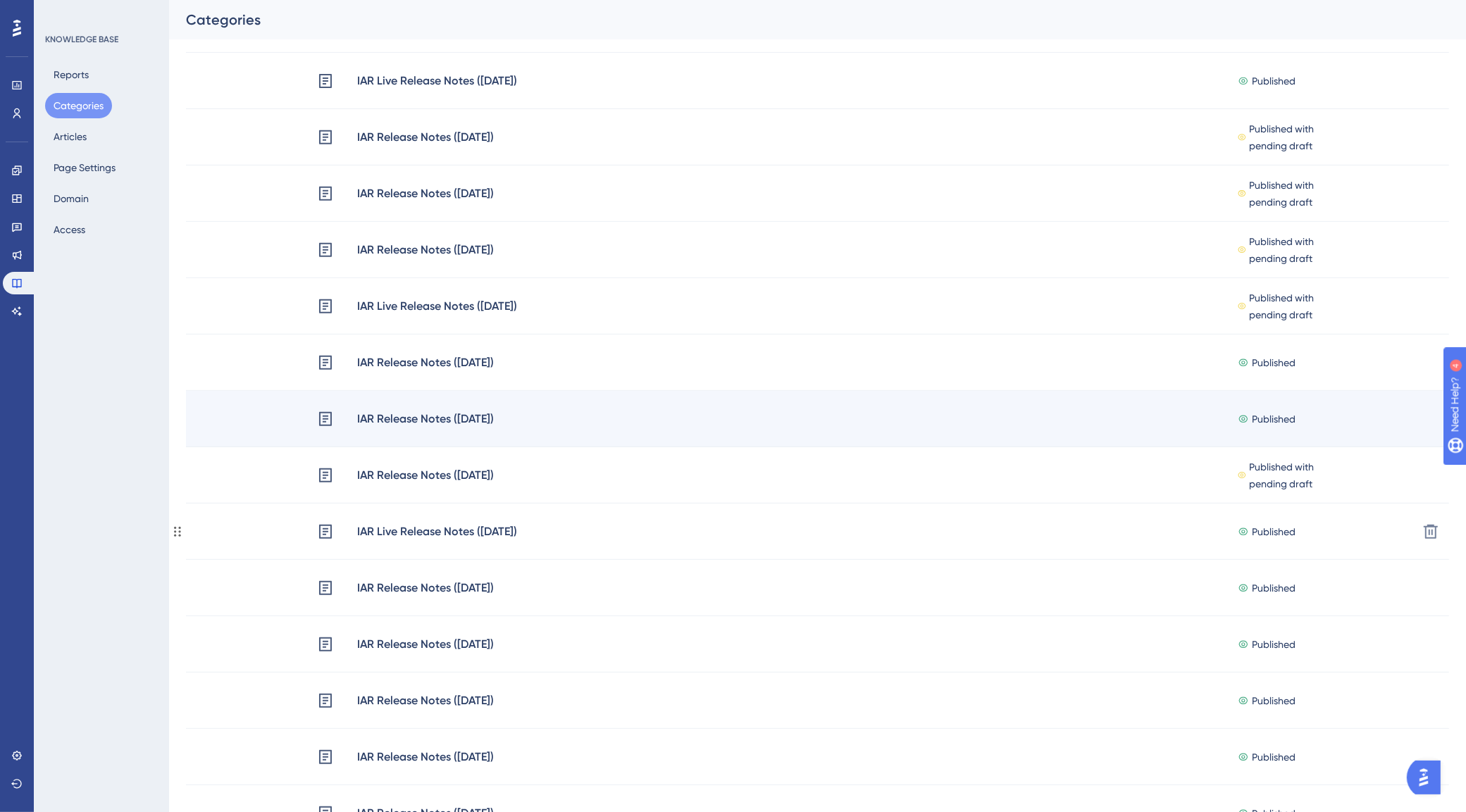
scroll to position [792, 0]
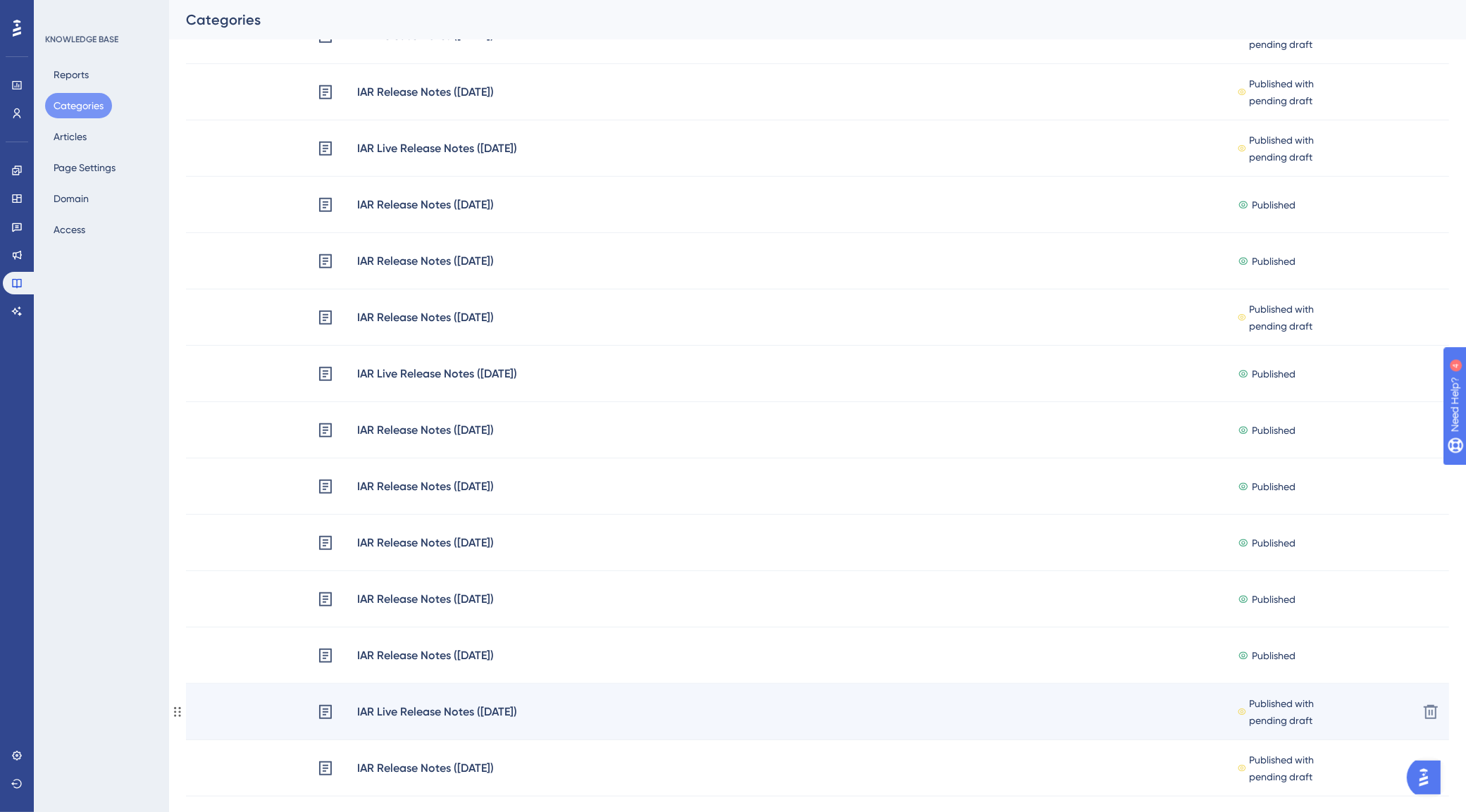
click at [586, 711] on div "IAR Live Release Notes ([DATE]) Published with pending draft + Add" at bounding box center [861, 712] width 1090 height 34
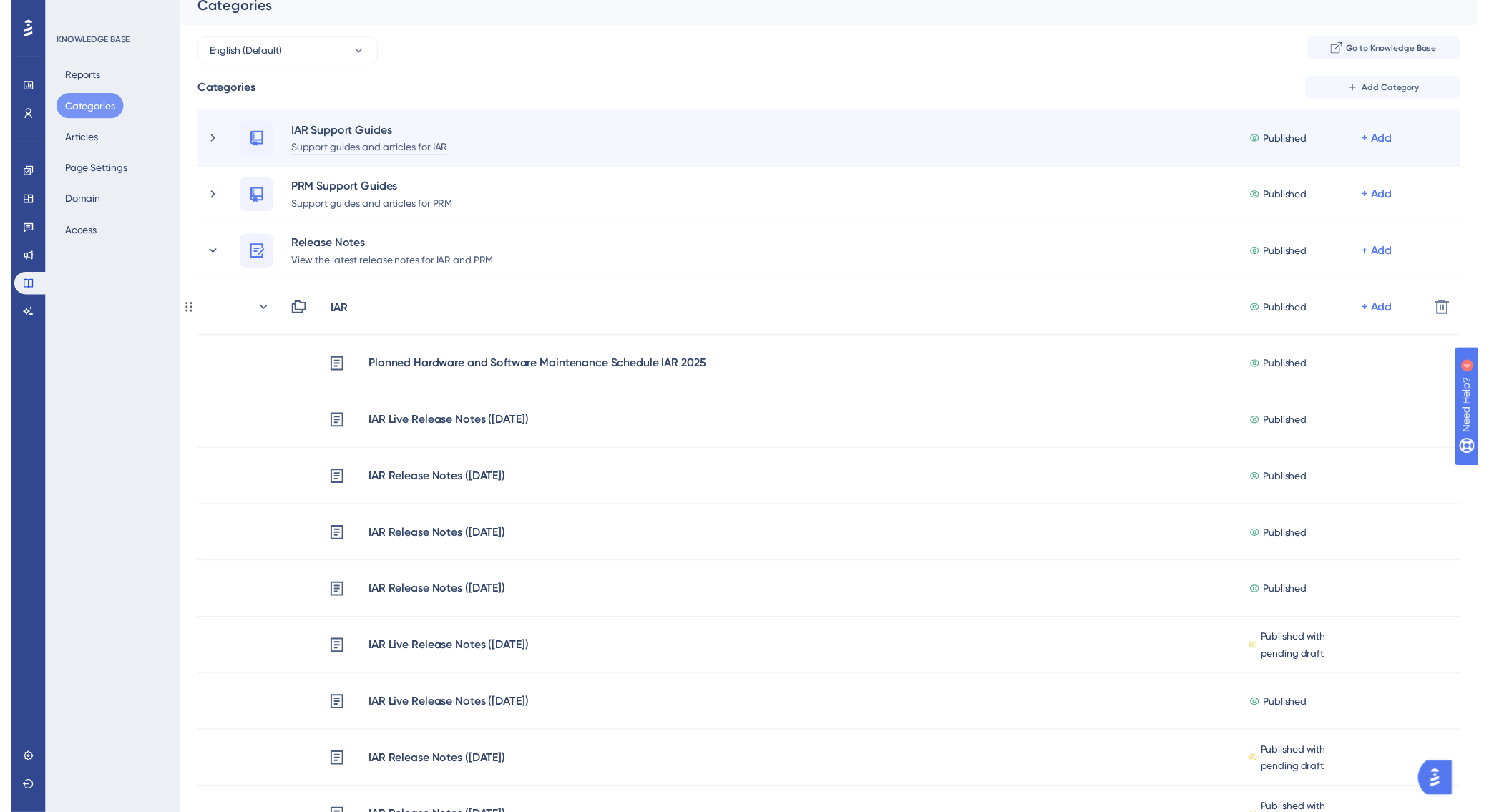
scroll to position [0, 0]
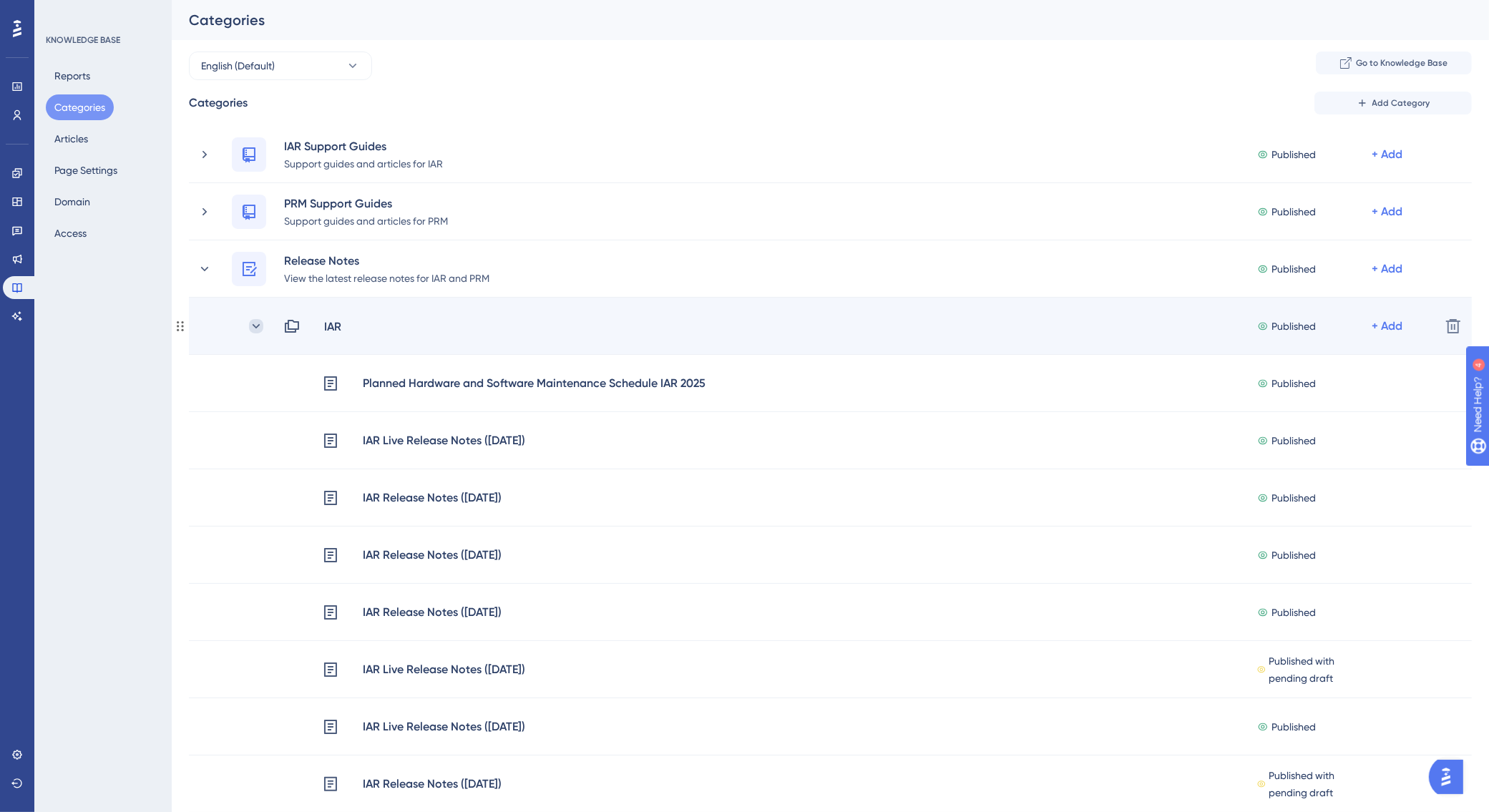
click at [254, 327] on icon at bounding box center [255, 326] width 14 height 14
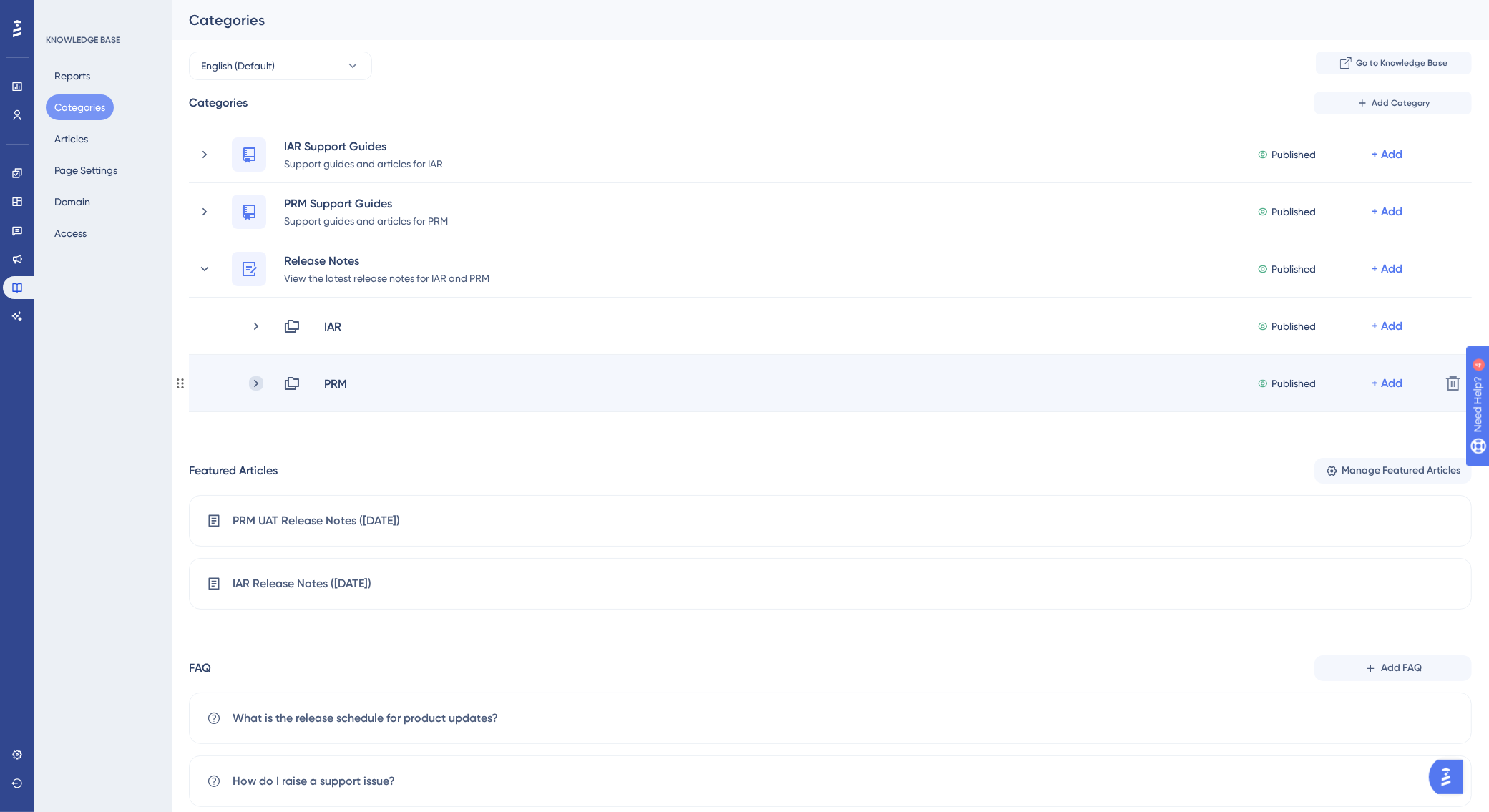
click at [263, 383] on icon at bounding box center [255, 383] width 14 height 14
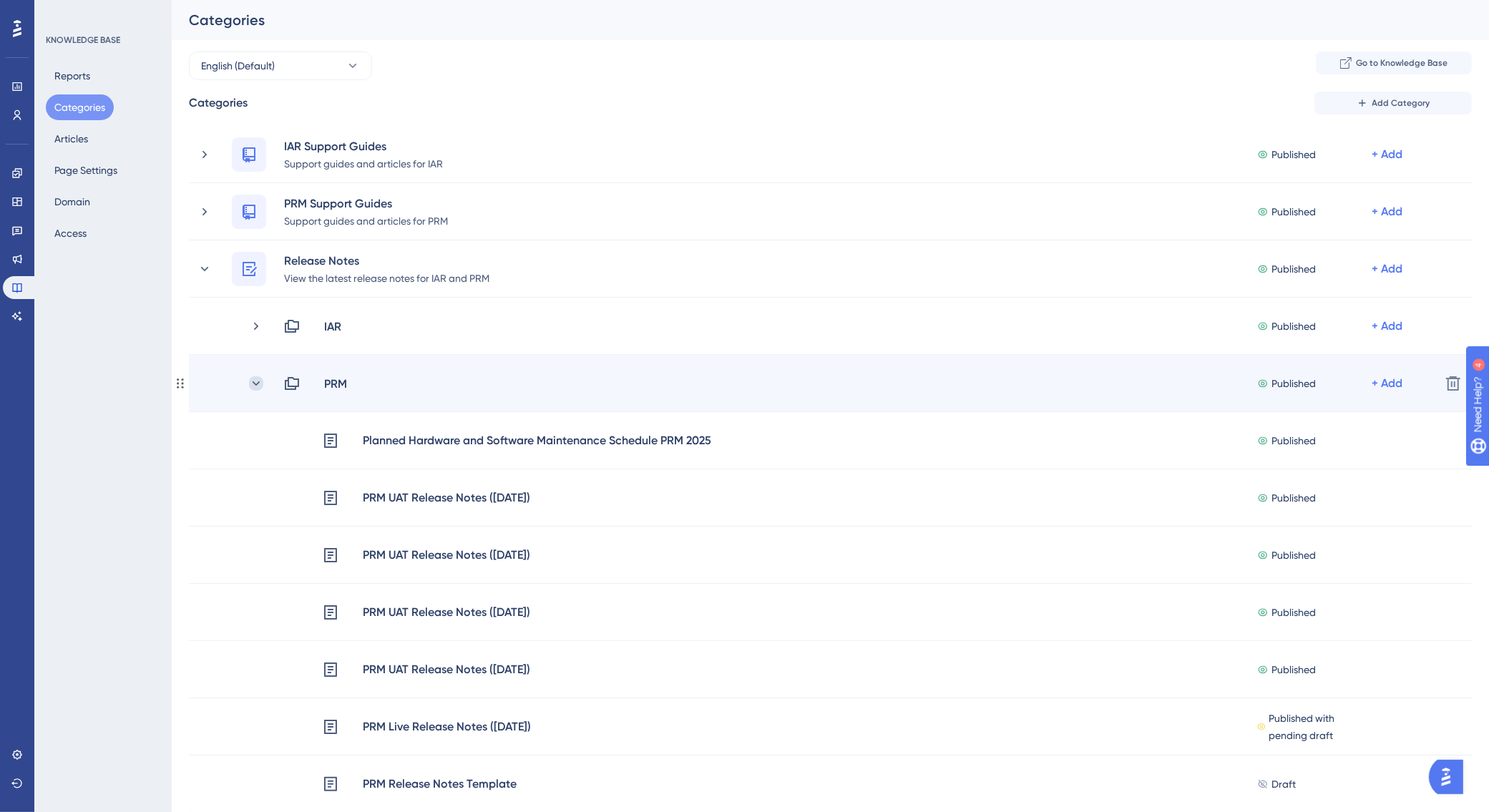
click at [259, 384] on icon at bounding box center [255, 383] width 14 height 14
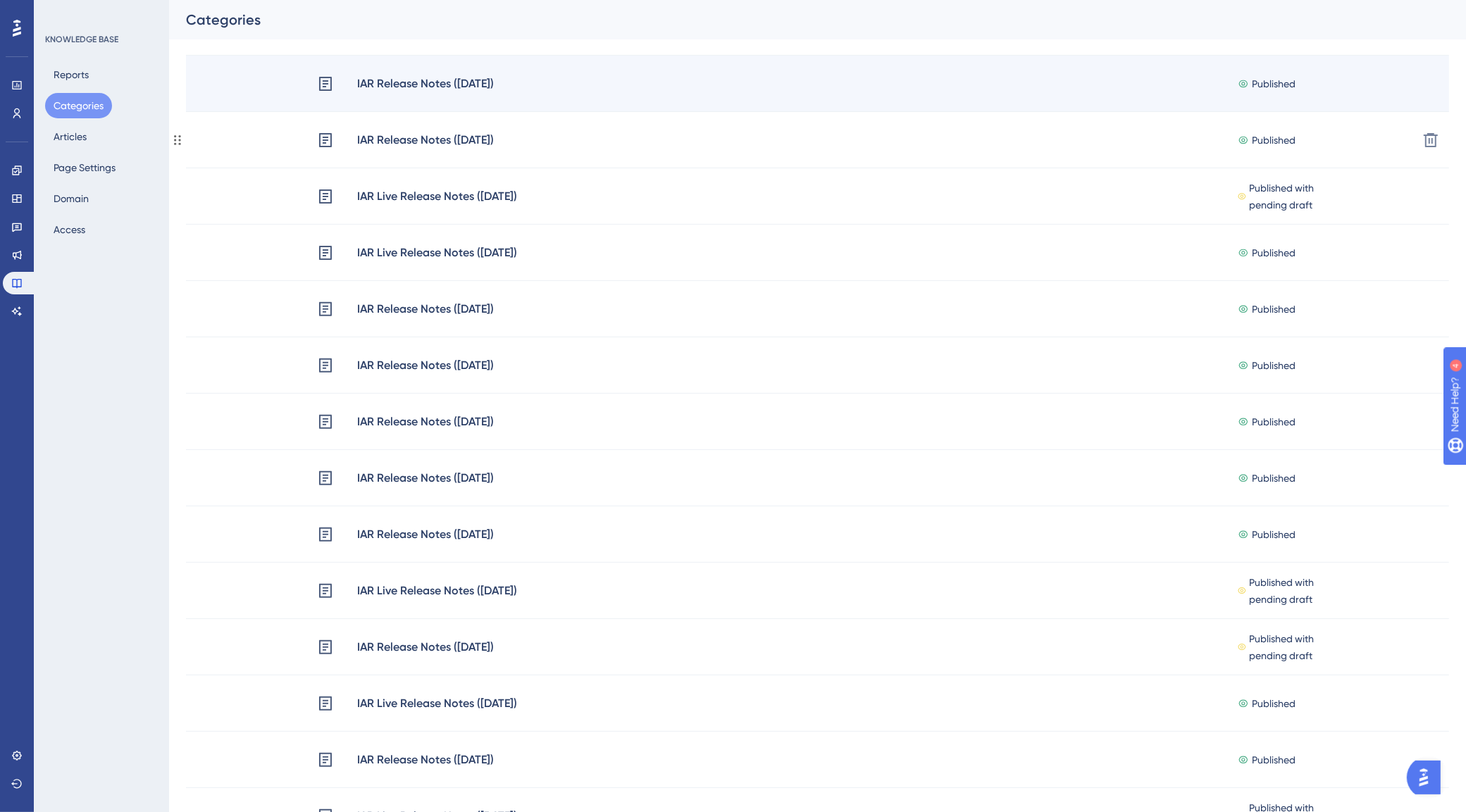
scroll to position [264, 0]
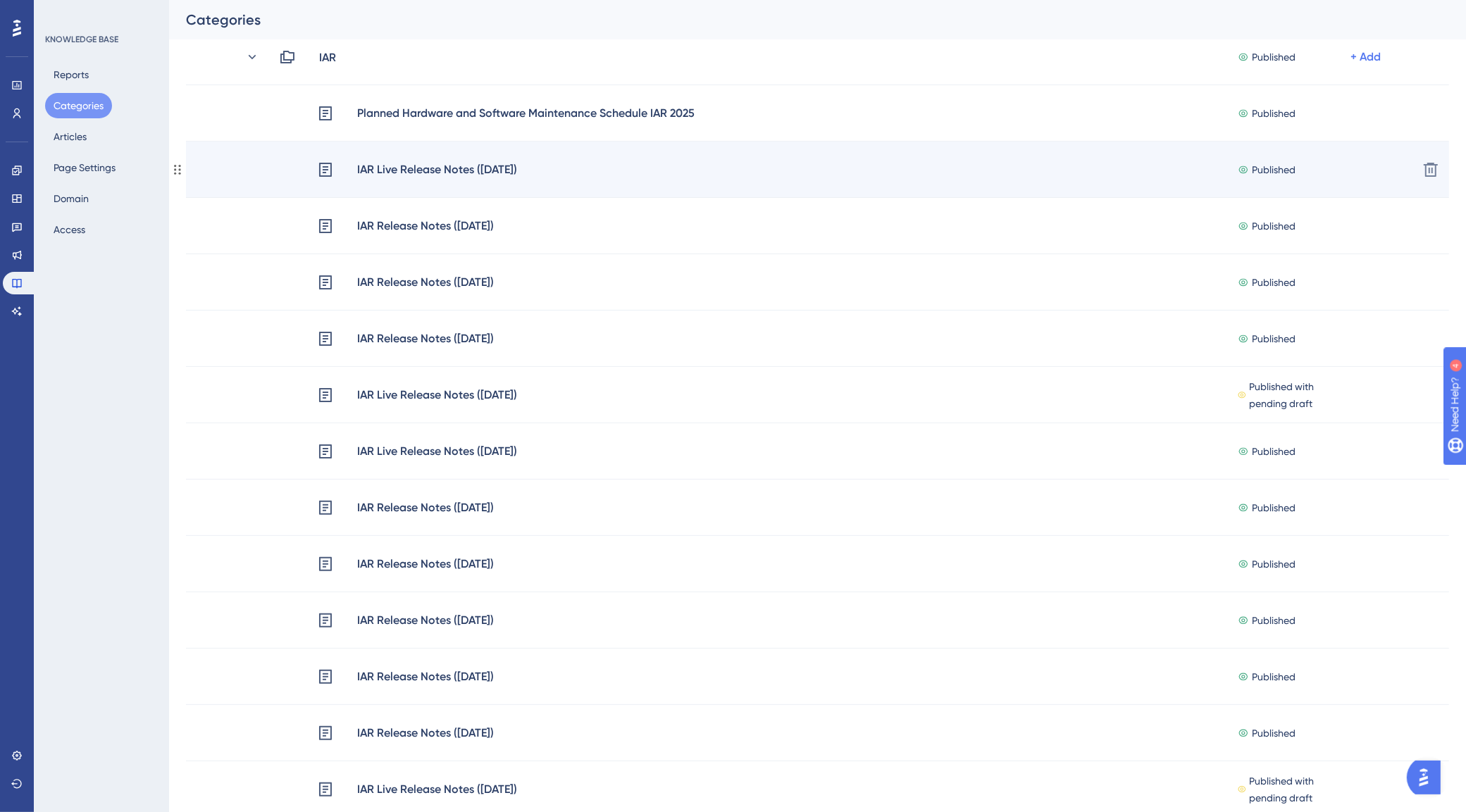
click at [280, 178] on div "IAR Live Release Notes ([DATE]) Published + Add Delete" at bounding box center [817, 169] width 1263 height 56
click at [290, 169] on div "IAR Live Release Notes ([DATE]) Published + Add" at bounding box center [800, 169] width 1212 height 18
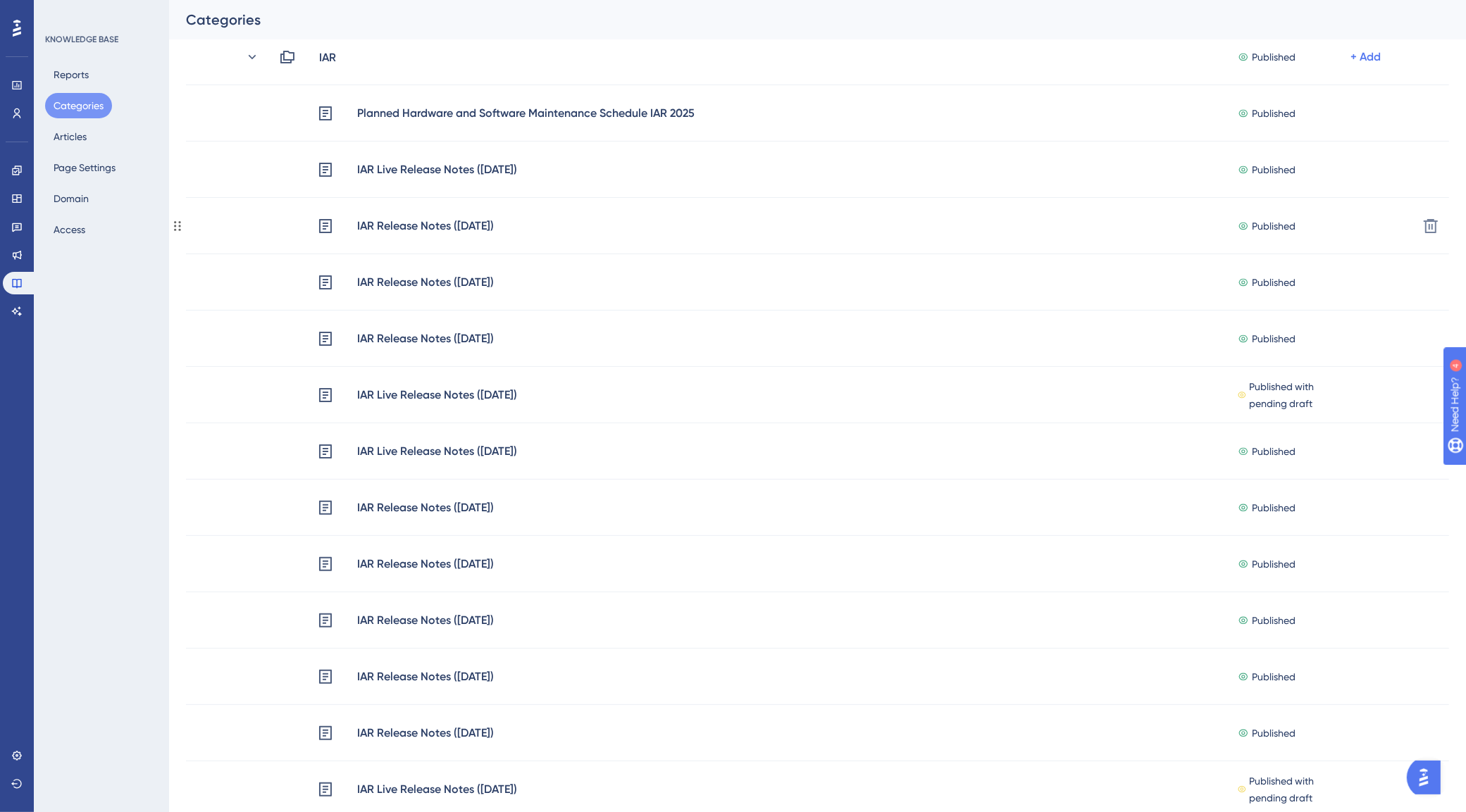
click at [271, 236] on div "IAR Release Notes ([DATE]) Published + Add Delete" at bounding box center [817, 226] width 1263 height 56
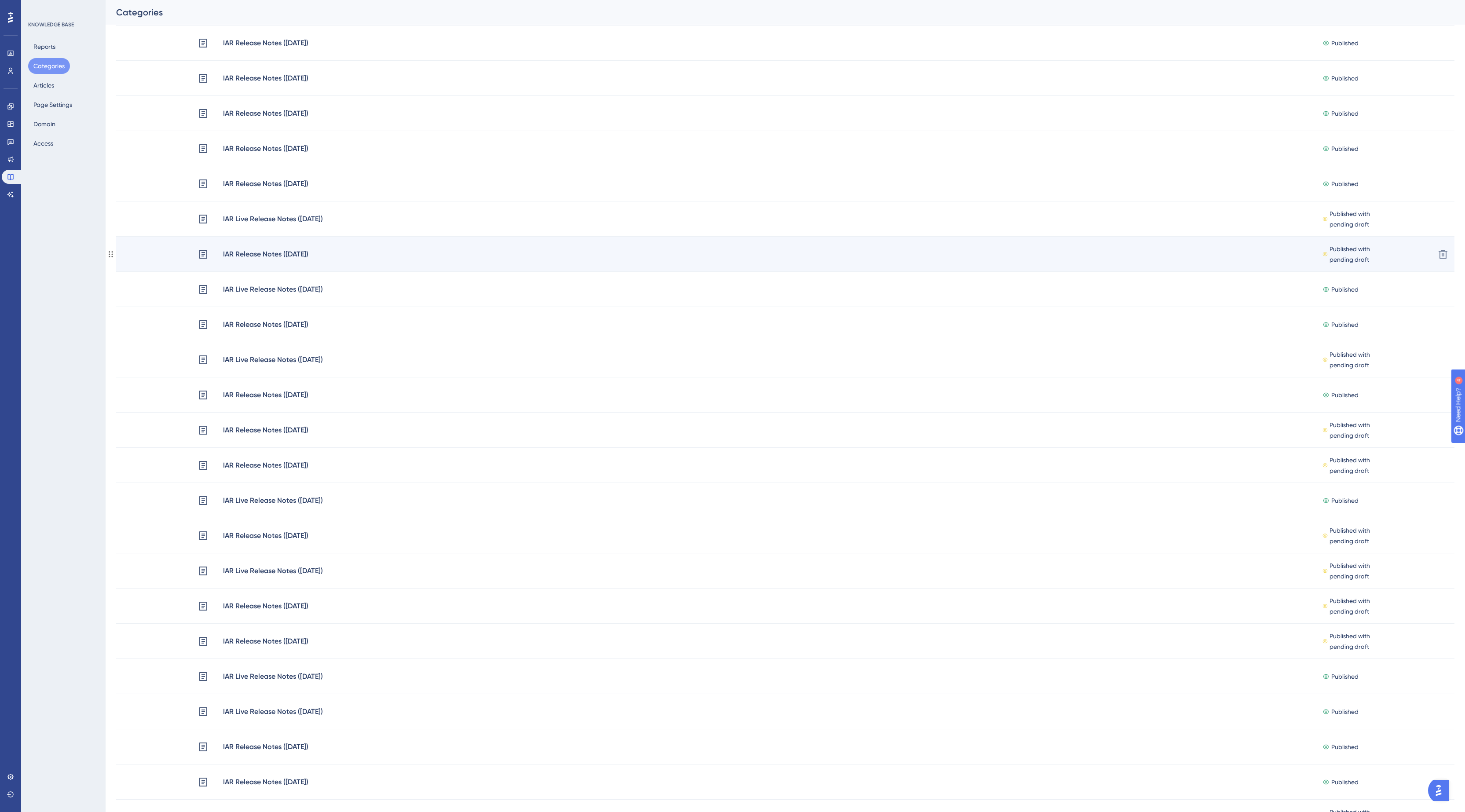
scroll to position [281, 0]
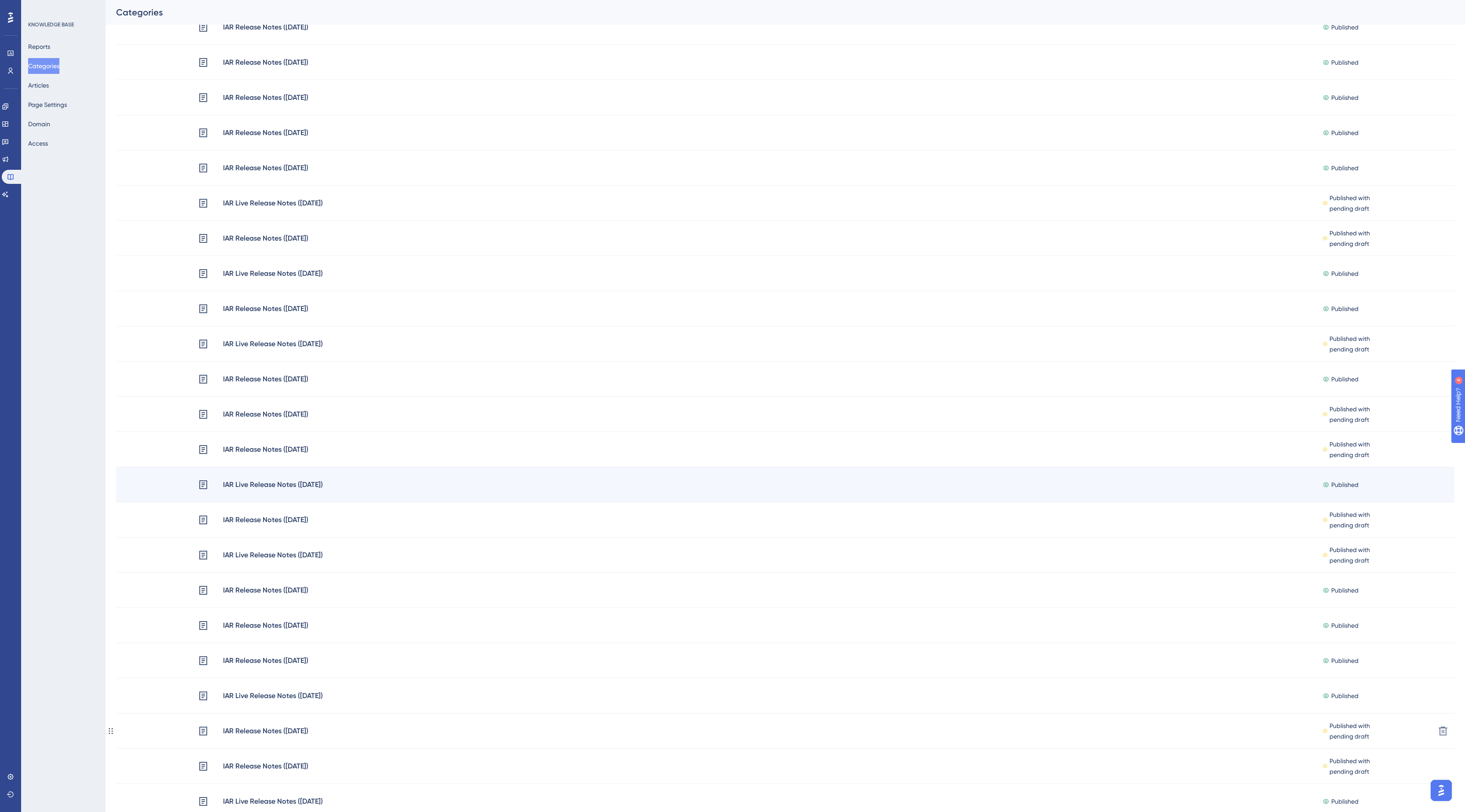
scroll to position [264, 0]
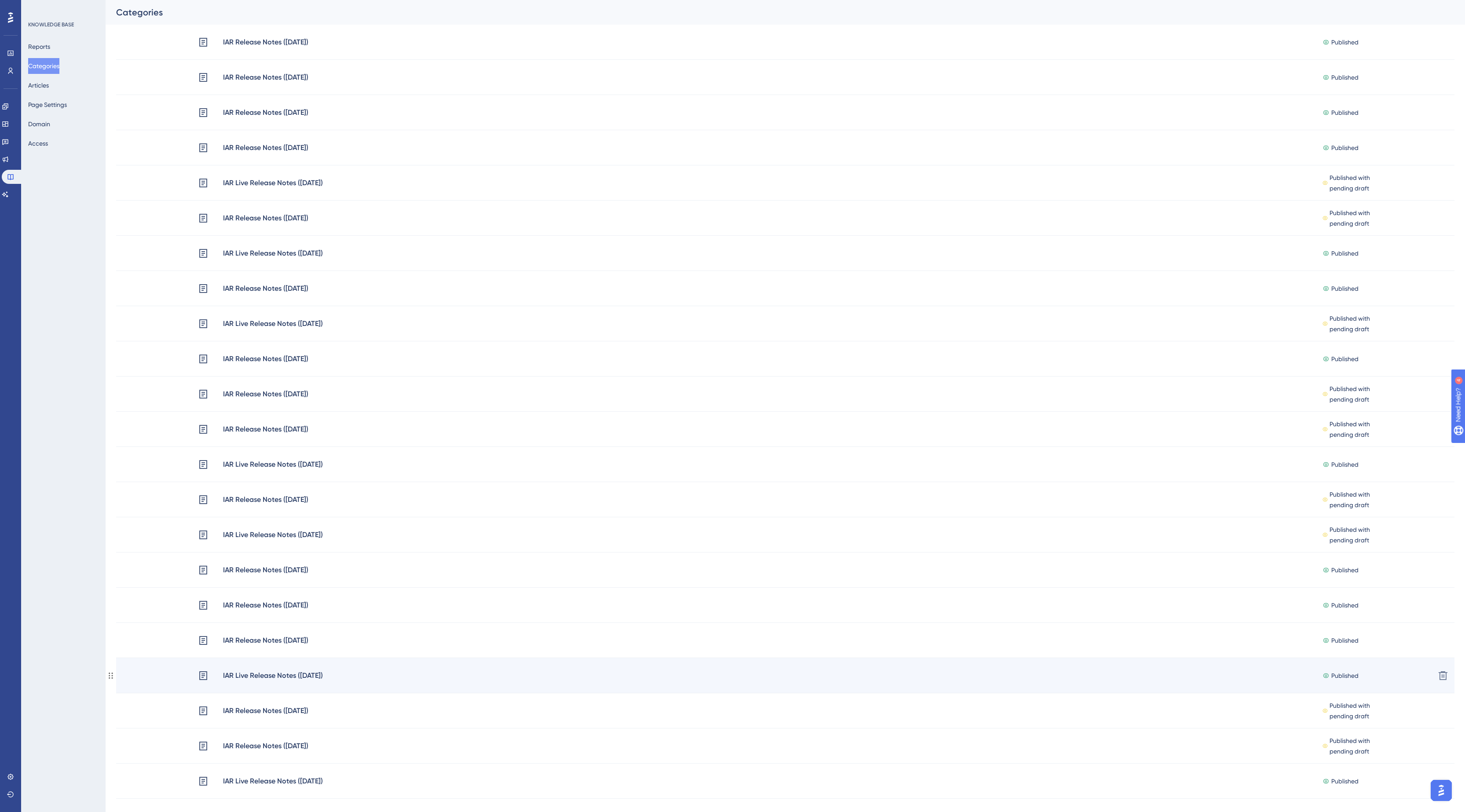
click at [512, 670] on div "IAR Live Release Notes ([DATE]) Published + Add" at bounding box center [813, 676] width 1230 height 11
click at [516, 667] on div "IAR Live Release Notes ([DATE]) Published + Add Delete" at bounding box center [785, 676] width 1338 height 35
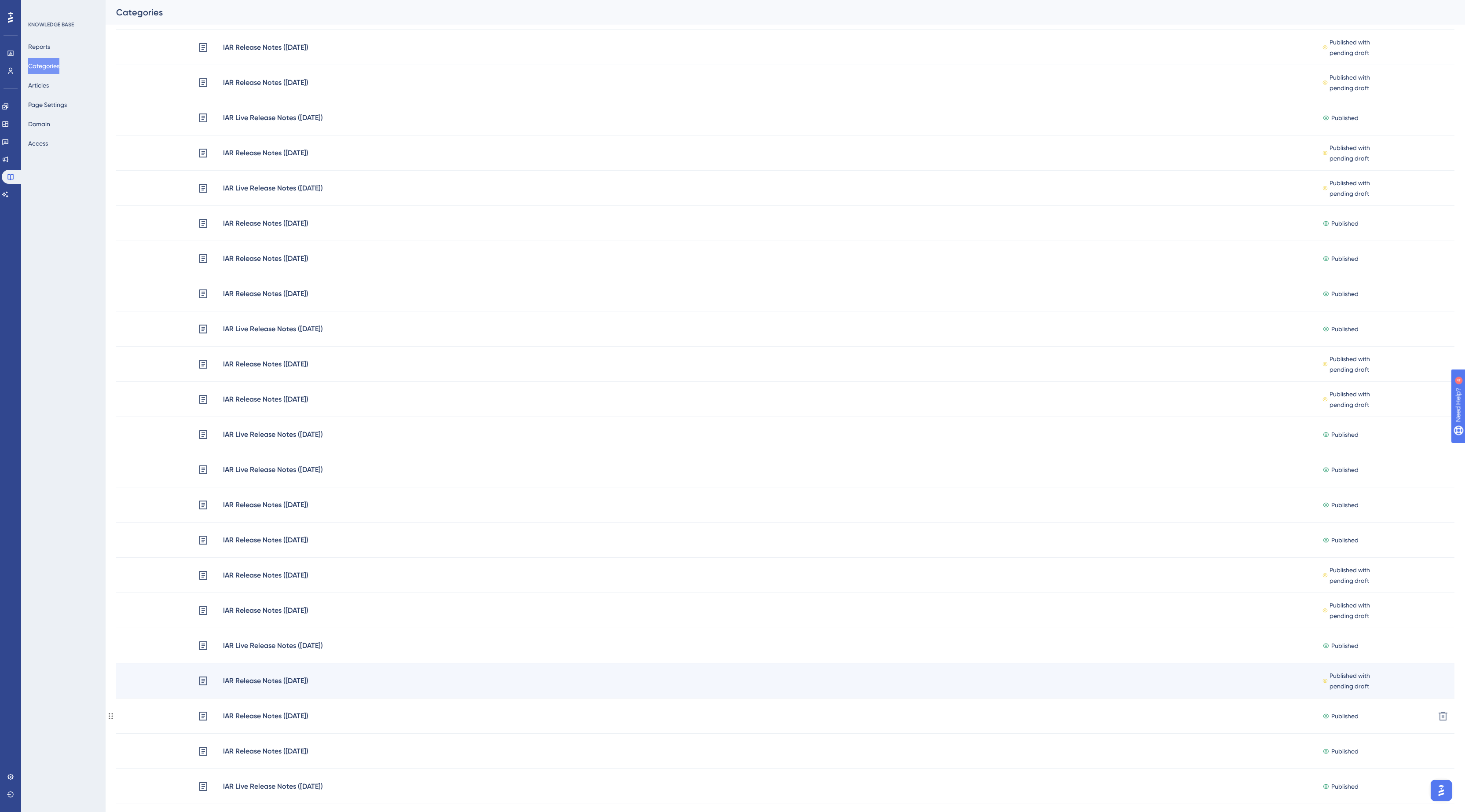
scroll to position [616, 0]
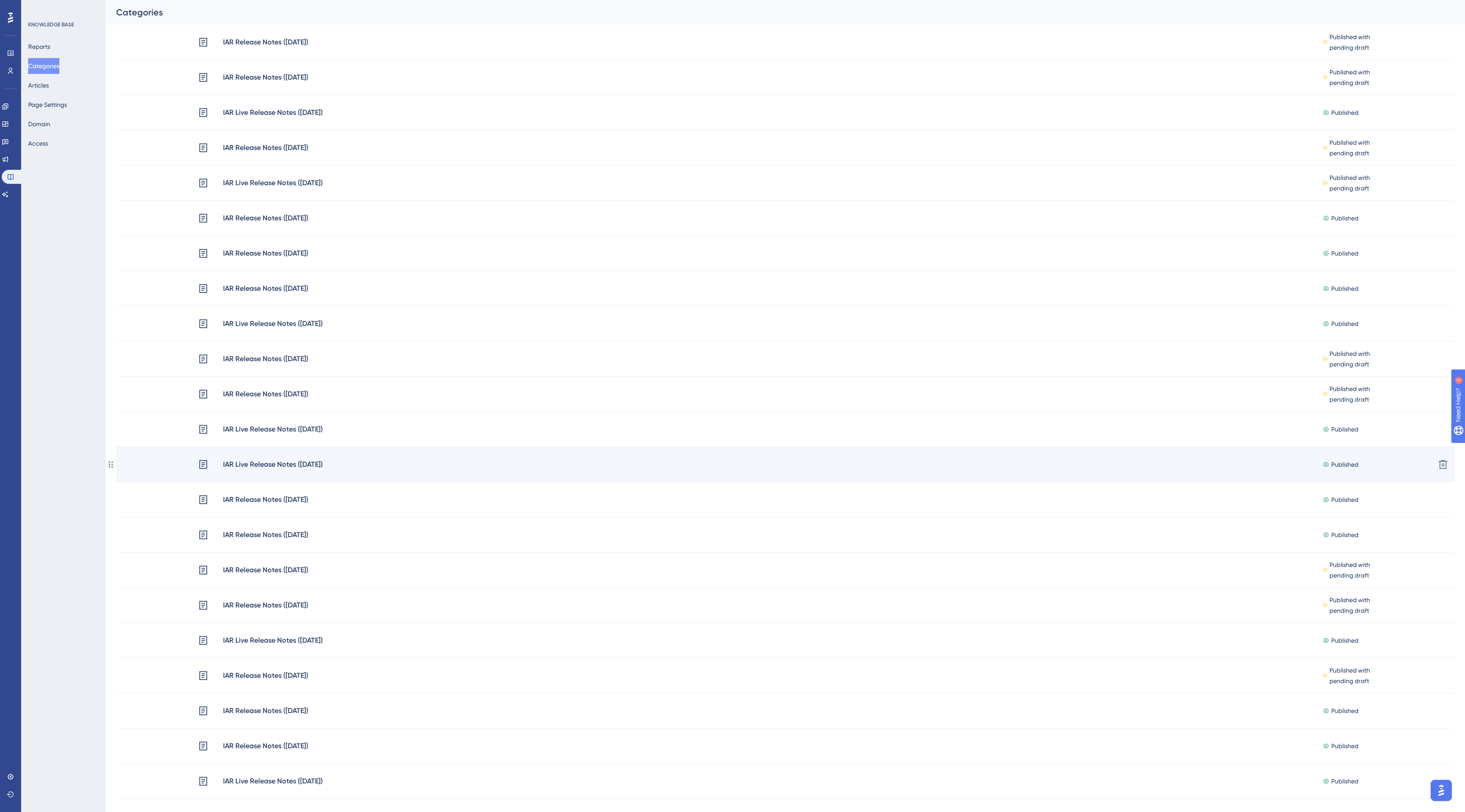
click at [423, 459] on div "IAR Live Release Notes (09/07/2025) Published + Add" at bounding box center [813, 465] width 1230 height 11
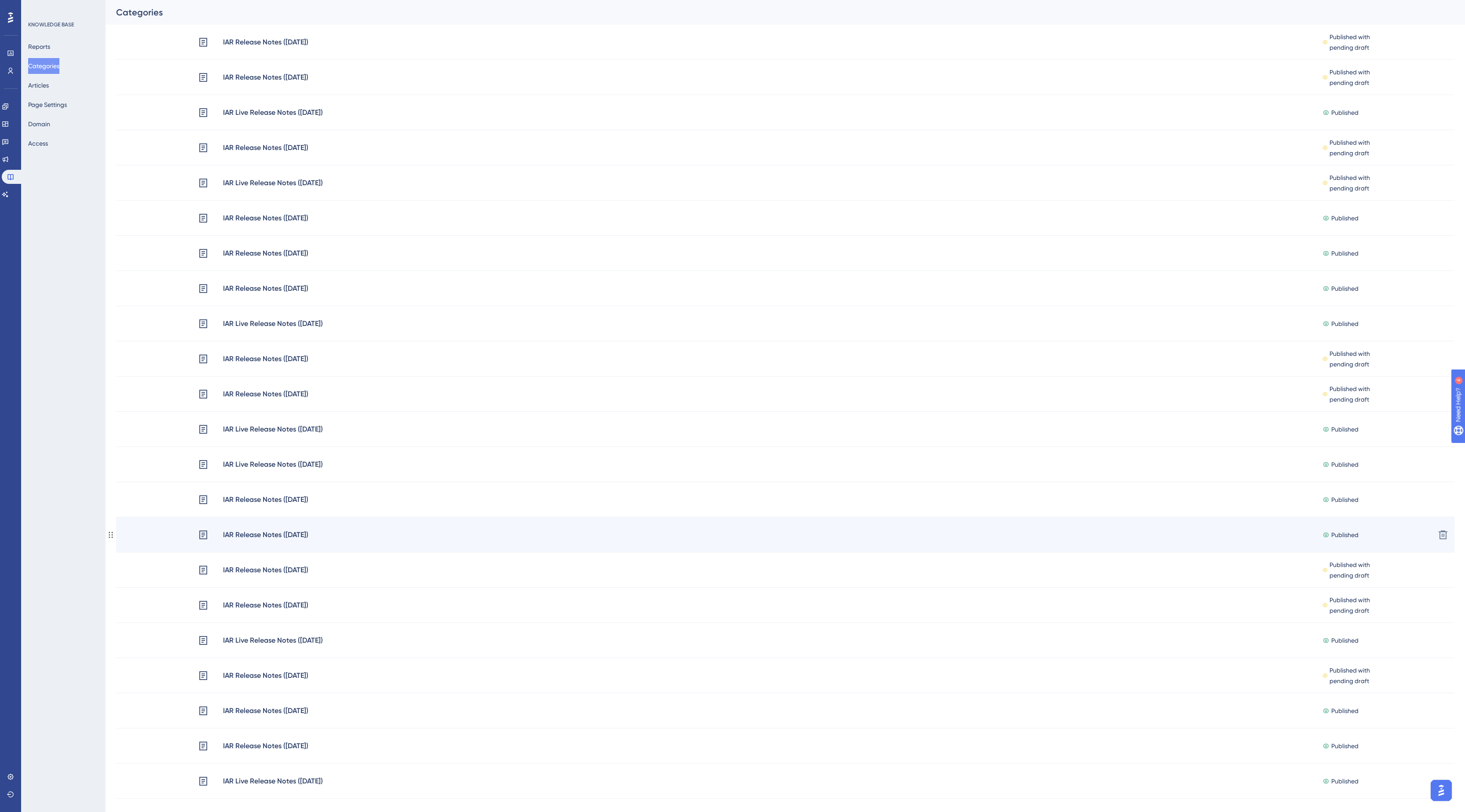
click at [442, 542] on div "IAR Support Guides Support guides and articles for IAR Published + Add Delete A…" at bounding box center [781, 165] width 1347 height 1407
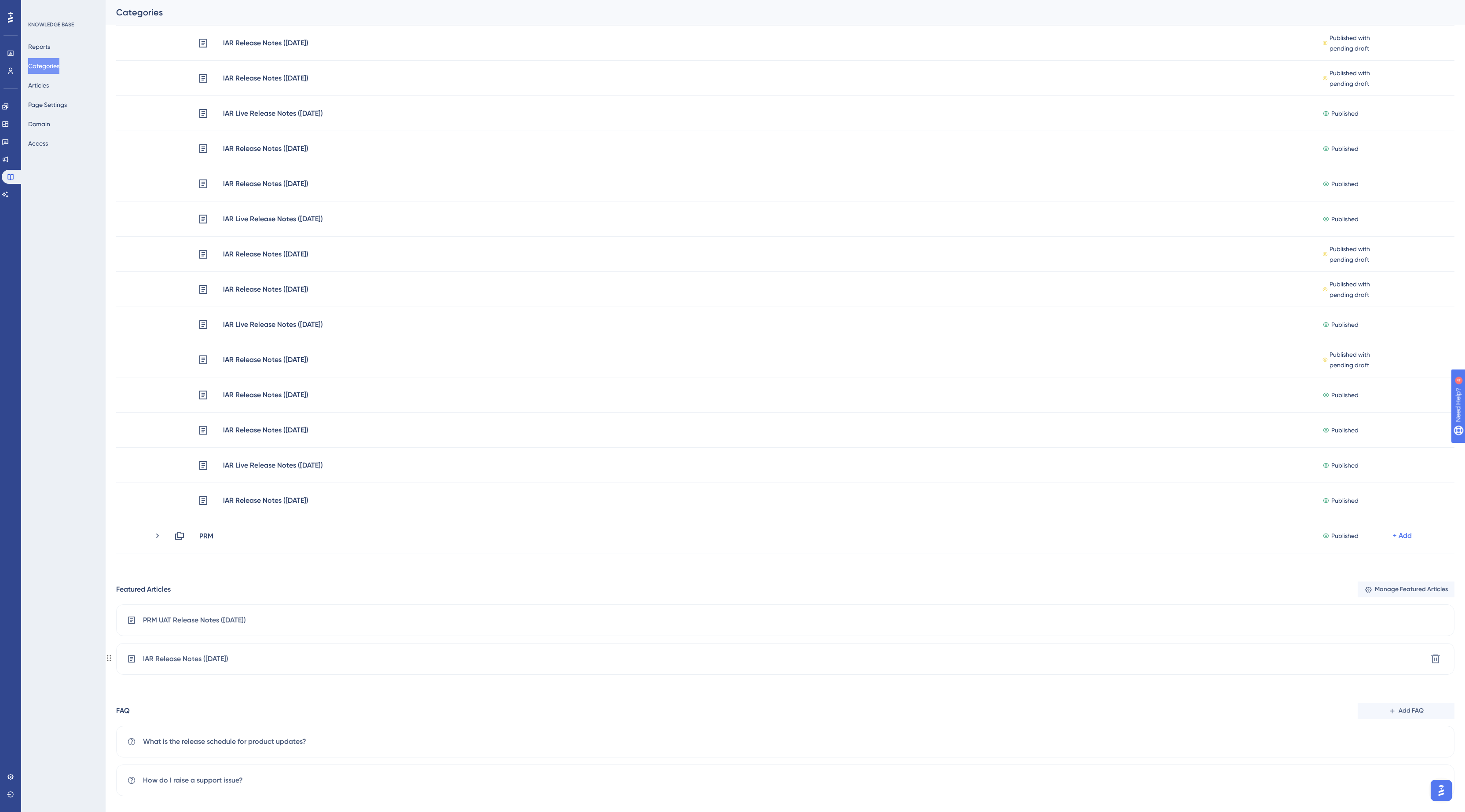
scroll to position [944, 0]
